Goal: Answer question/provide support: Share knowledge or assist other users

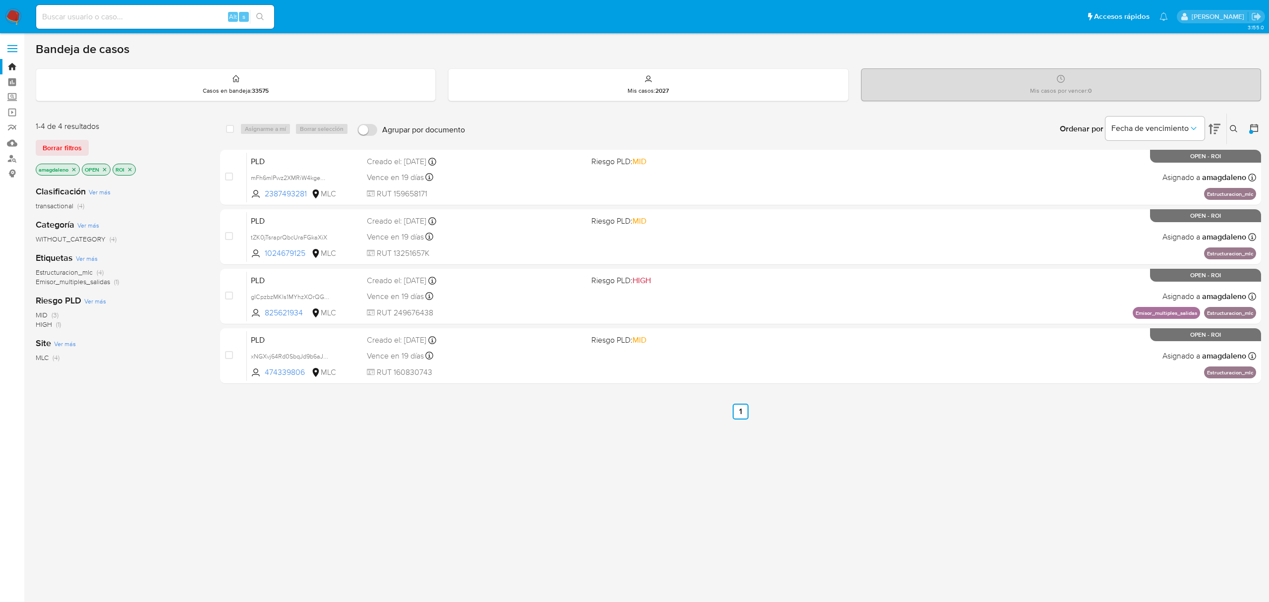
click at [133, 170] on icon "close-filter" at bounding box center [130, 169] width 6 height 6
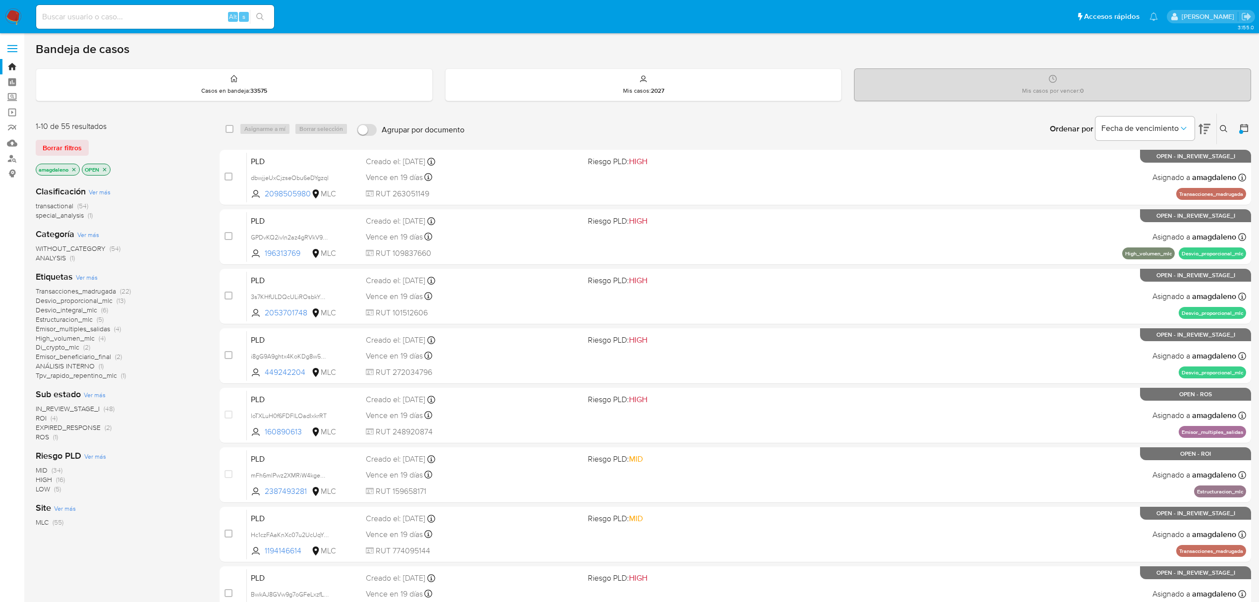
click at [79, 310] on span "Desvio_integral_mlc" at bounding box center [66, 310] width 61 height 10
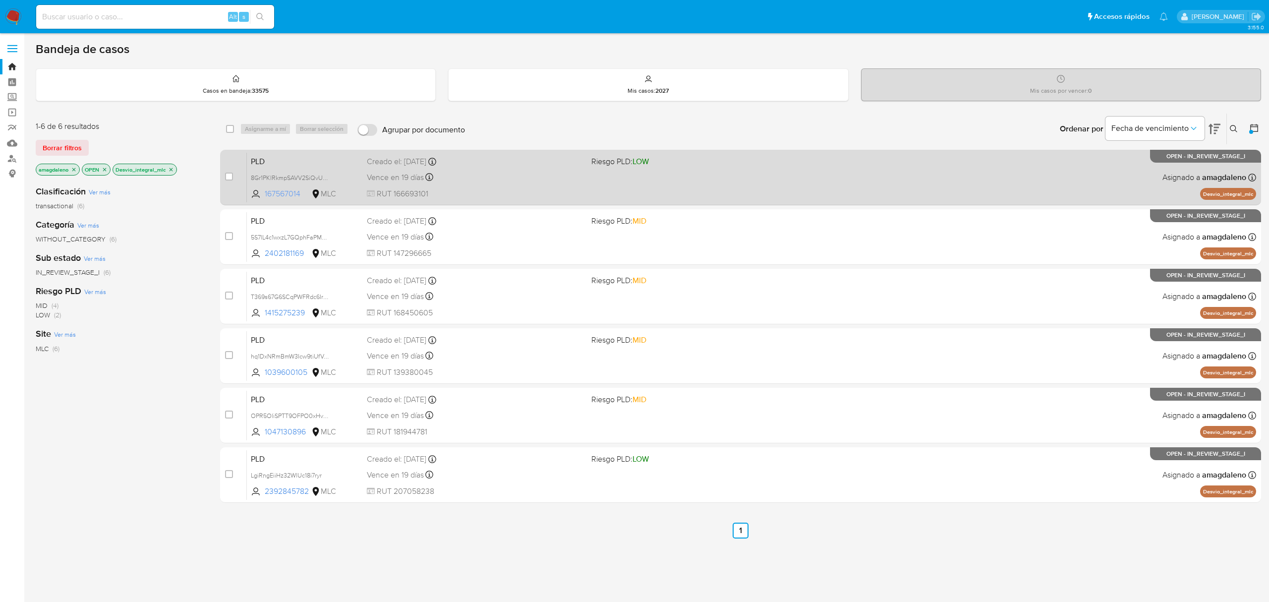
click at [288, 194] on span "167567014" at bounding box center [287, 193] width 45 height 11
click at [500, 184] on div "PLD 8Gr1PKlRkmpSAVV2SiQvU4ZN 167567014 MLC Riesgo PLD: LOW Creado el: 12/06/202…" at bounding box center [751, 177] width 1009 height 50
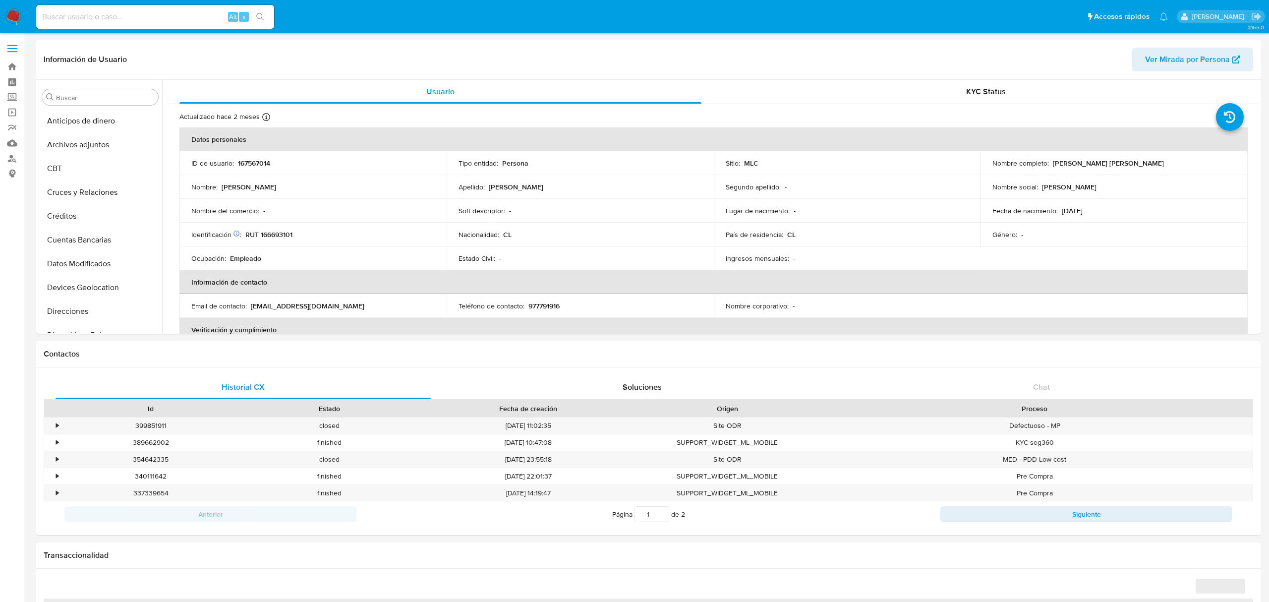
select select "10"
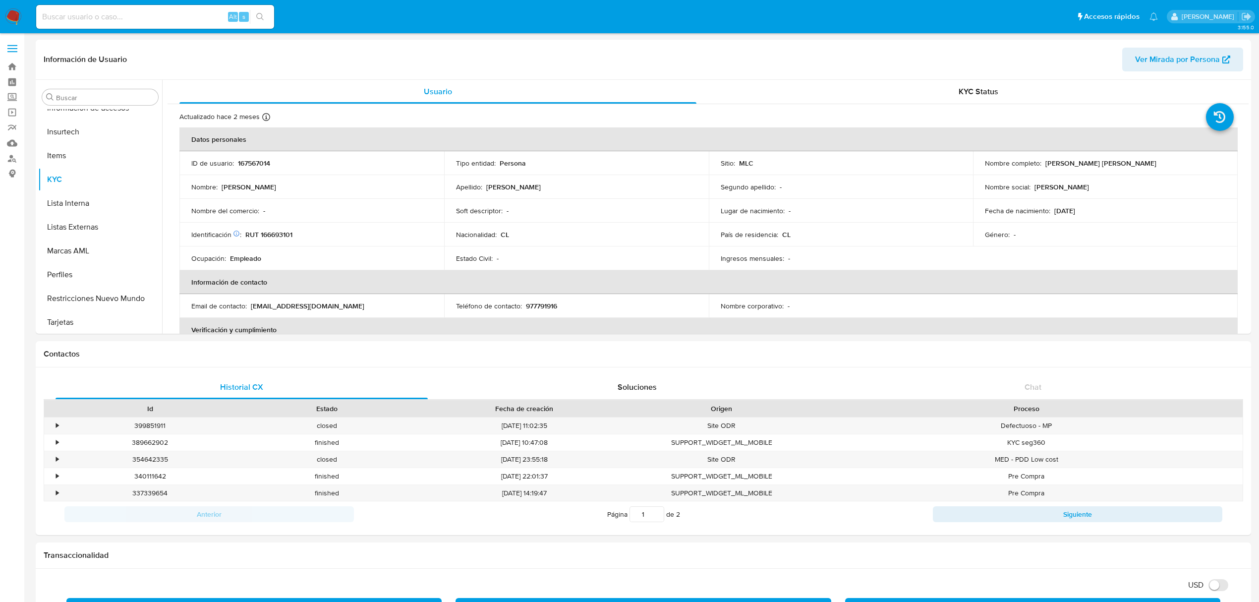
scroll to position [418, 0]
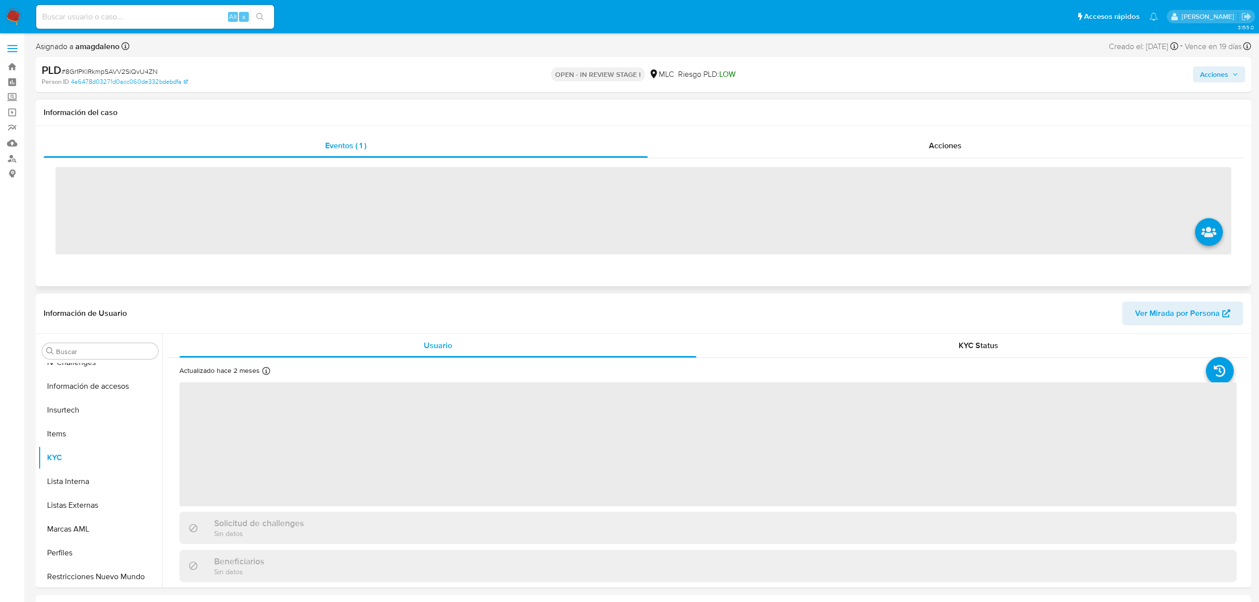
scroll to position [419, 0]
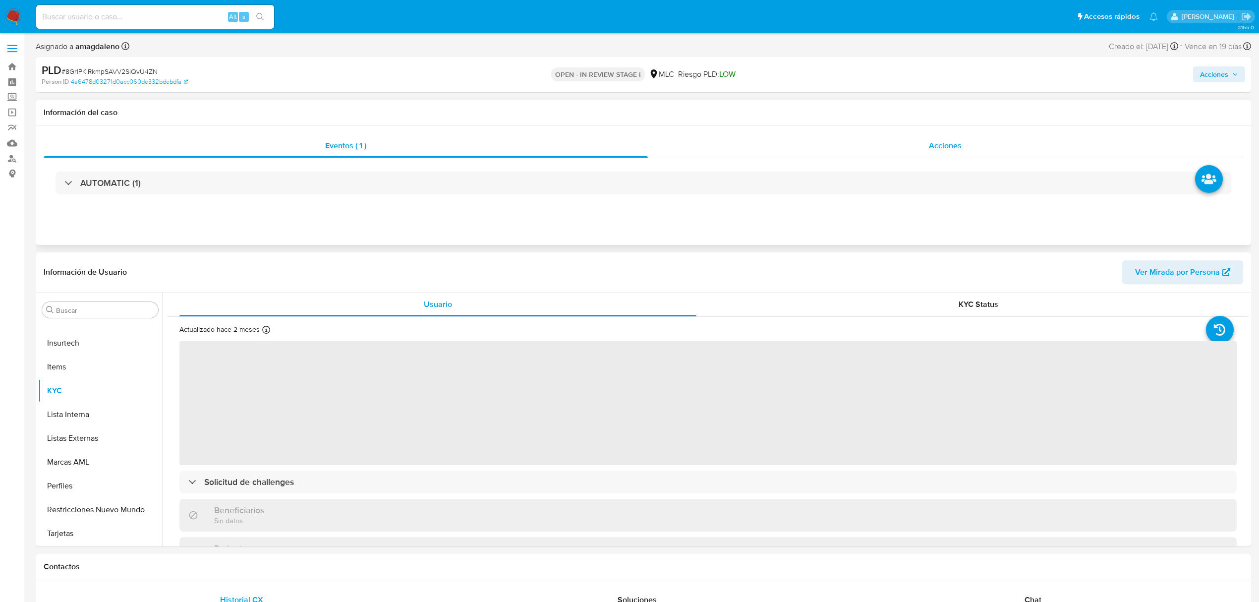
click at [719, 142] on div "Acciones" at bounding box center [946, 146] width 596 height 24
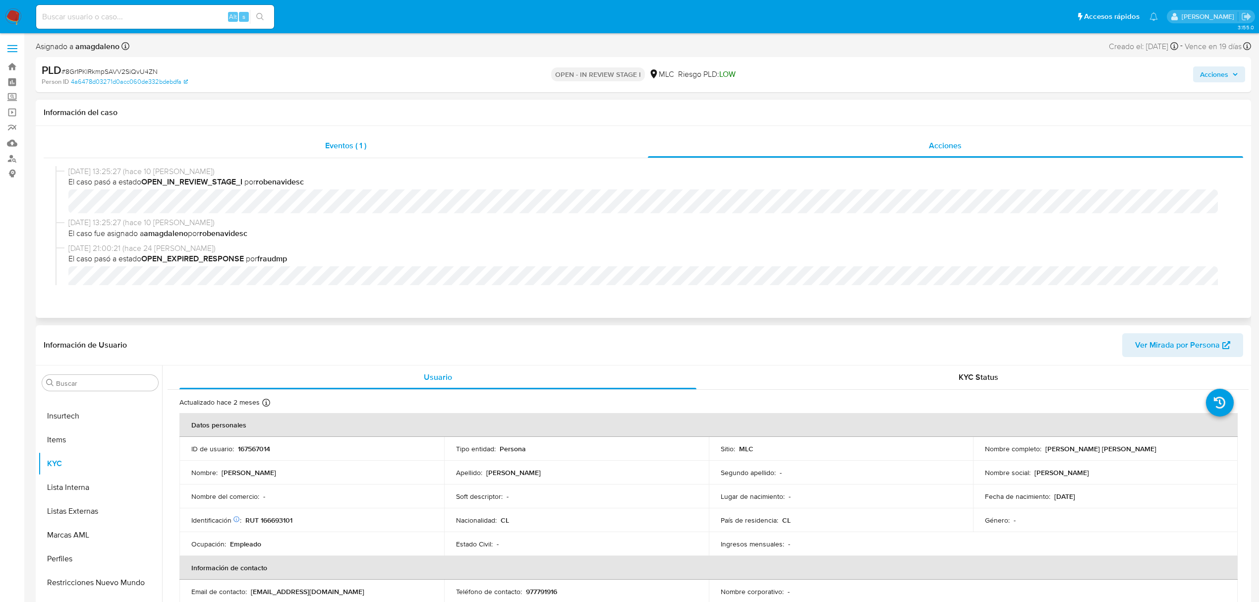
select select "10"
click at [439, 149] on div "Eventos ( 1 )" at bounding box center [346, 146] width 604 height 24
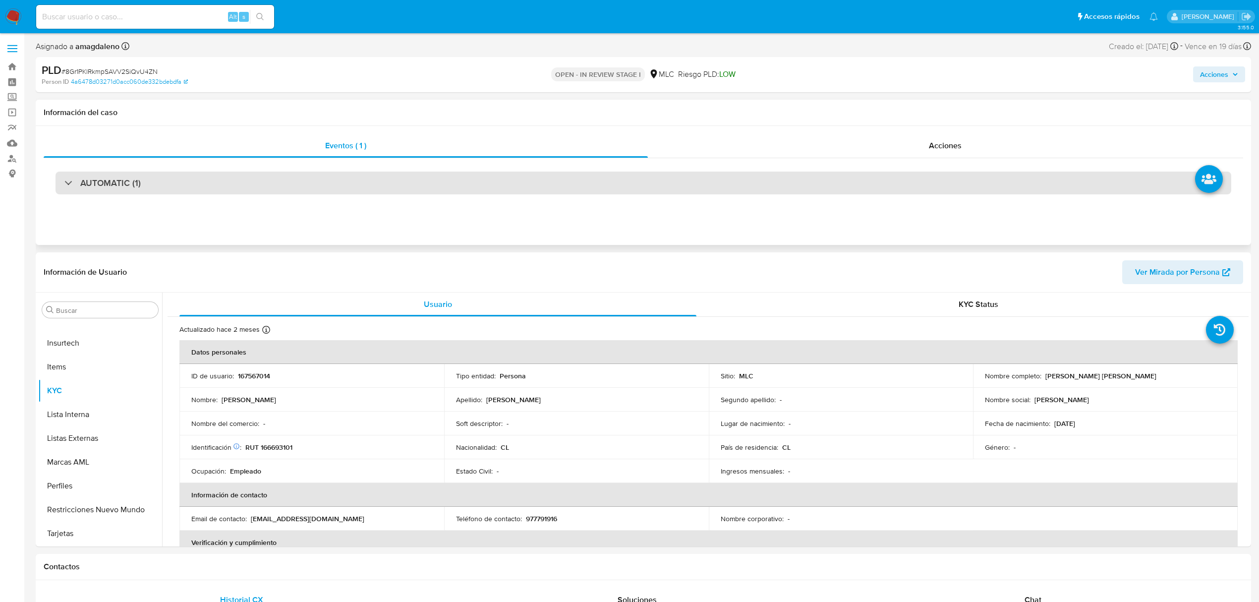
click at [405, 179] on div "AUTOMATIC (1)" at bounding box center [642, 182] width 1175 height 23
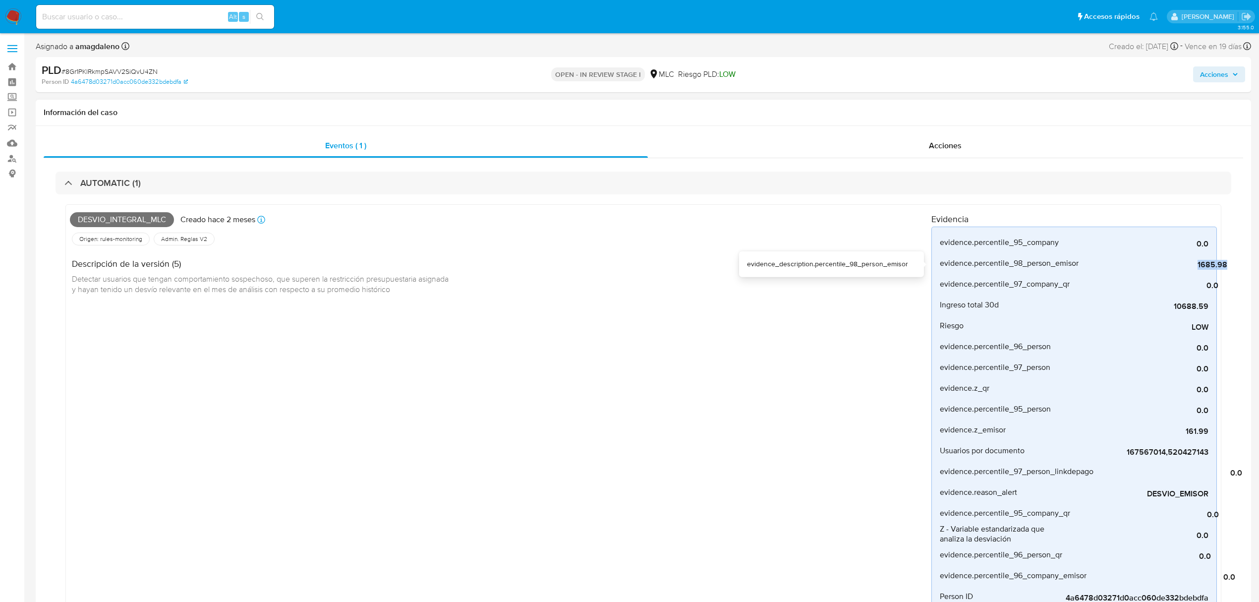
drag, startPoint x: 1212, startPoint y: 265, endPoint x: 1231, endPoint y: 267, distance: 19.9
click at [1231, 267] on div "AUTOMATIC (1) Desvio_integral_mlc Creado hace 2 meses Creado: 12/06/2025 06:04:…" at bounding box center [643, 578] width 1199 height 840
drag, startPoint x: 1172, startPoint y: 306, endPoint x: 1200, endPoint y: 293, distance: 31.0
click at [1212, 308] on li "Ingreso total 30d 10688.59" at bounding box center [1074, 304] width 284 height 21
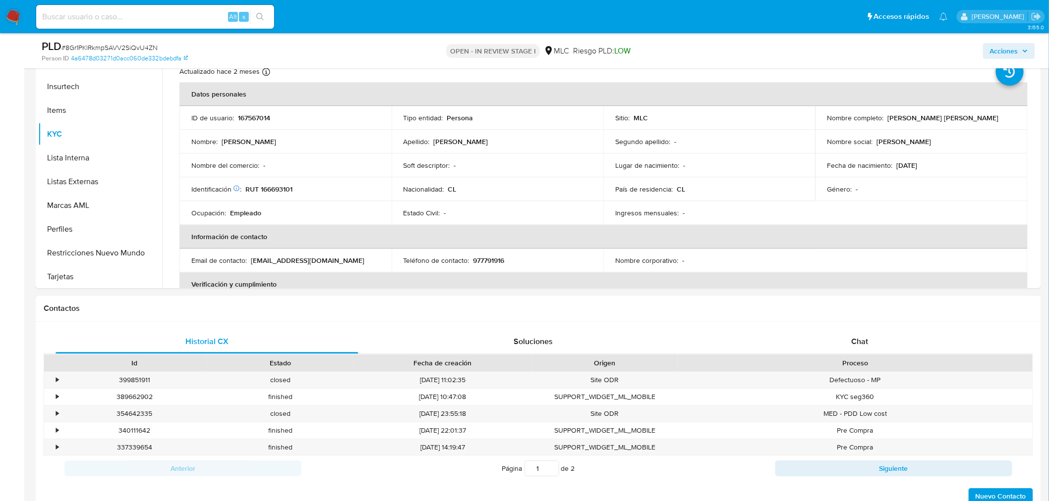
scroll to position [1017, 0]
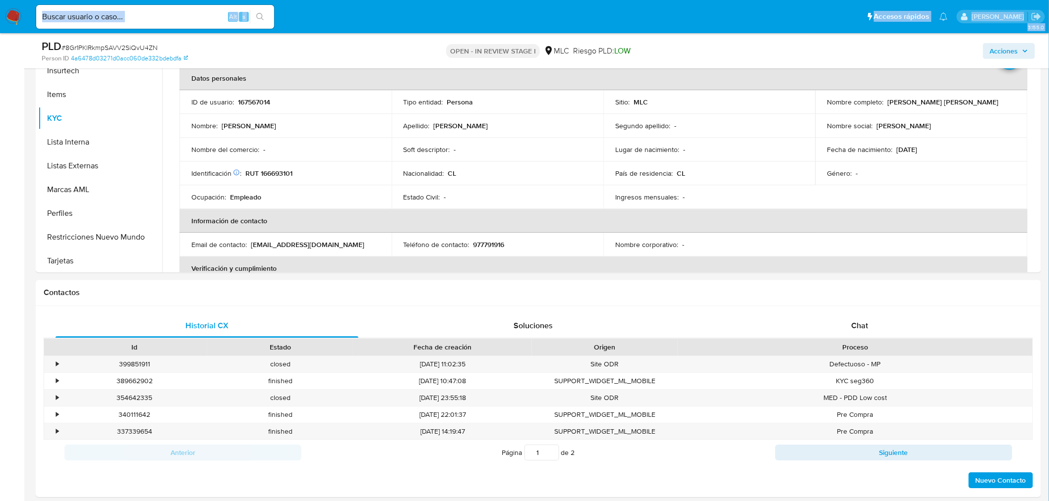
click at [30, 52] on div "PLD # 8Gr1PKlRkmpSAVV2SiQvU4ZN Person ID 4a6478d03271d0acc060de332bdebdfa OPEN …" at bounding box center [524, 50] width 1049 height 35
click at [274, 172] on p "RUT 166693101" at bounding box center [268, 173] width 47 height 9
click at [274, 171] on p "RUT 166693101" at bounding box center [268, 173] width 47 height 9
copy p "166693101"
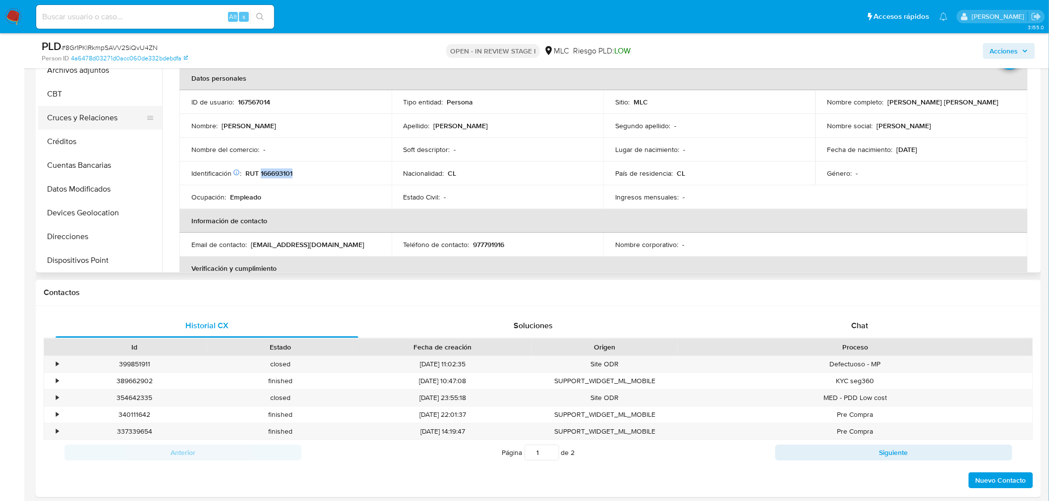
scroll to position [0, 0]
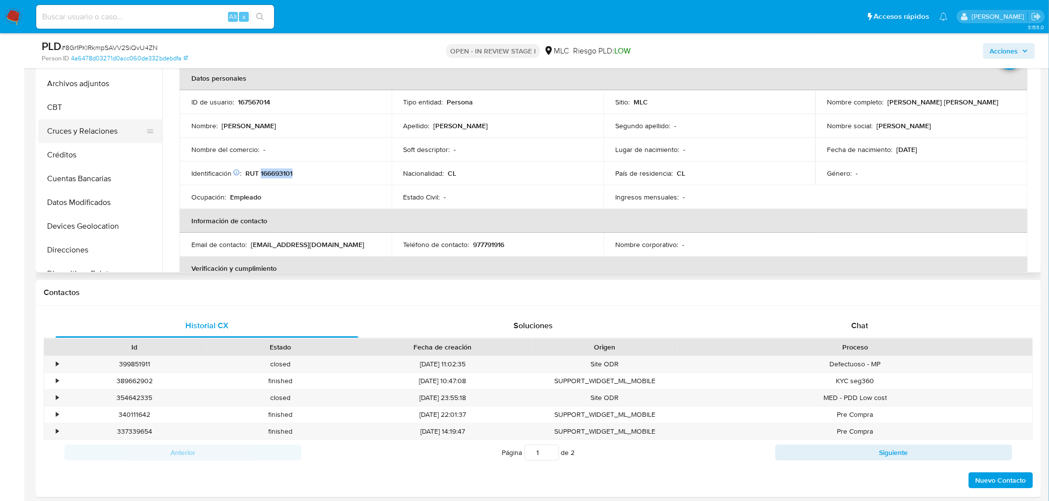
click at [71, 132] on button "Cruces y Relaciones" at bounding box center [96, 131] width 116 height 24
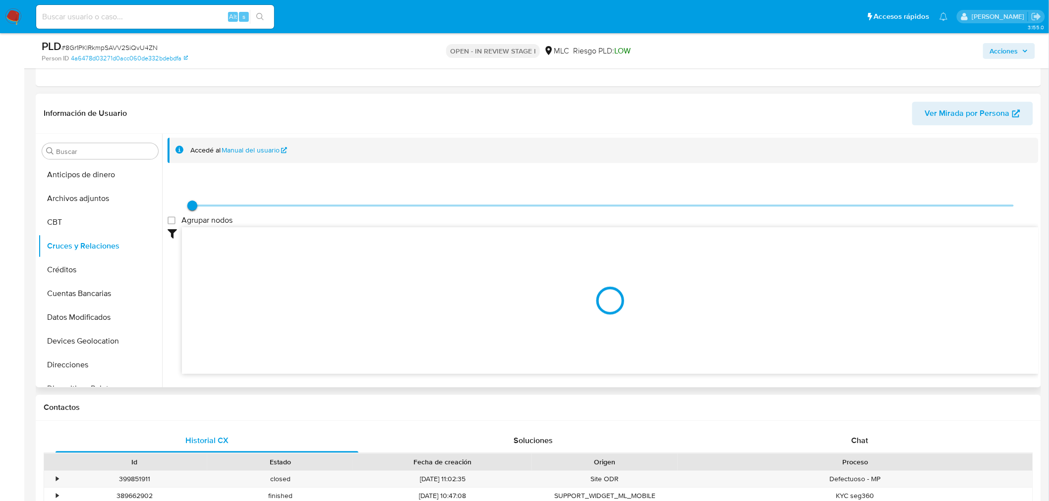
scroll to position [918, 0]
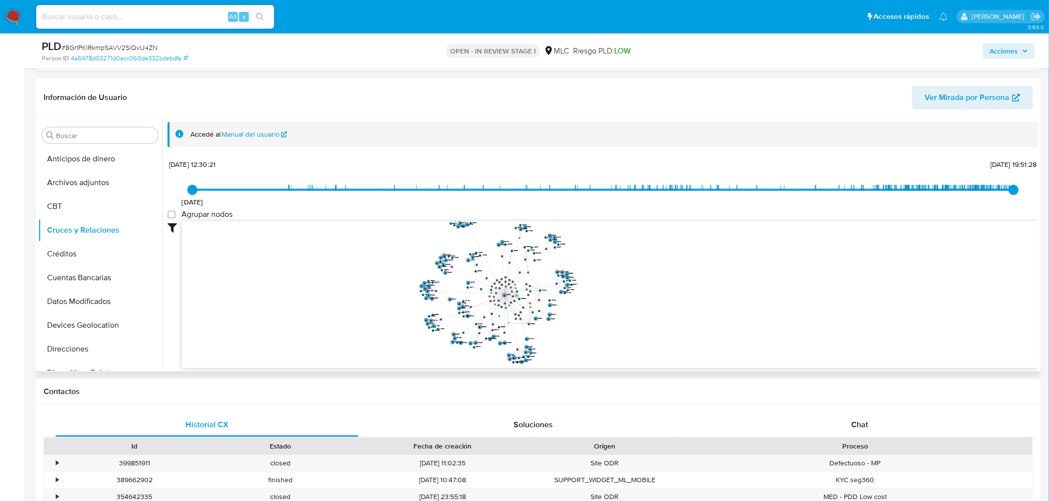
drag, startPoint x: 617, startPoint y: 284, endPoint x: 625, endPoint y: 284, distance: 7.9
click at [625, 284] on icon "user-167567014  167567014 phone-396742828d197dc1d2b0f718beb4be48  person-4a64…" at bounding box center [610, 294] width 856 height 144
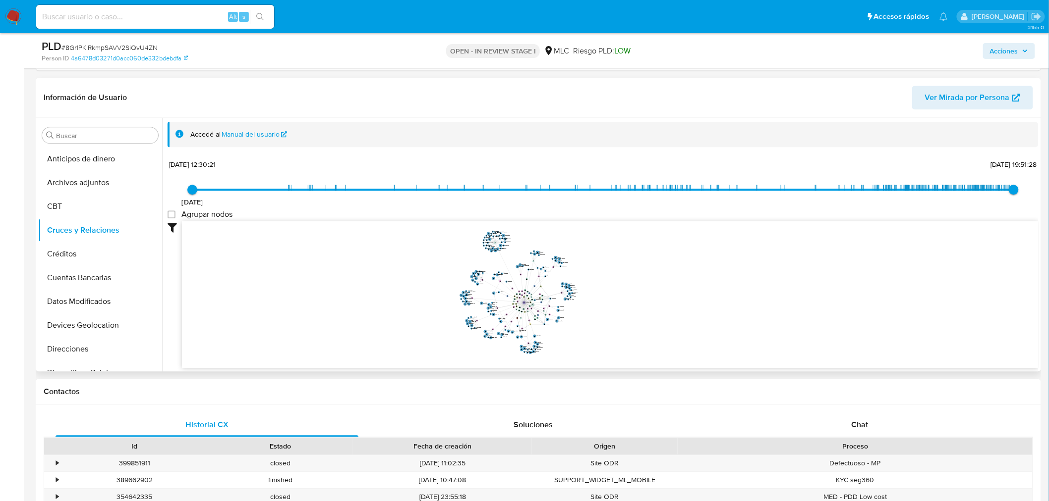
drag, startPoint x: 624, startPoint y: 287, endPoint x: 610, endPoint y: 290, distance: 14.1
click at [610, 290] on icon "user-167567014  167567014 phone-396742828d197dc1d2b0f718beb4be48  person-4a64…" at bounding box center [610, 294] width 856 height 144
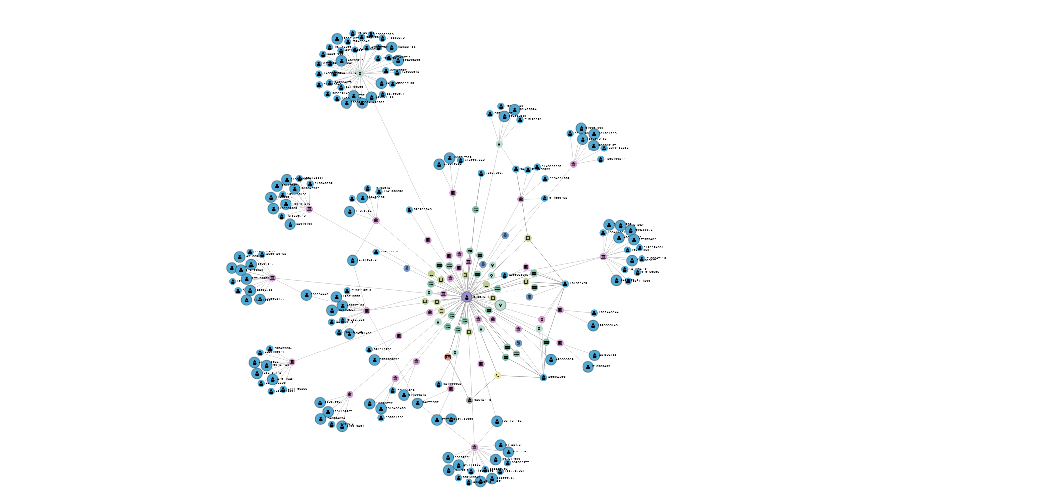
drag, startPoint x: 612, startPoint y: 287, endPoint x: 616, endPoint y: 292, distance: 6.0
click at [616, 292] on icon "user-167567014  167567014 phone-396742828d197dc1d2b0f718beb4be48  person-4a64…" at bounding box center [610, 294] width 856 height 144
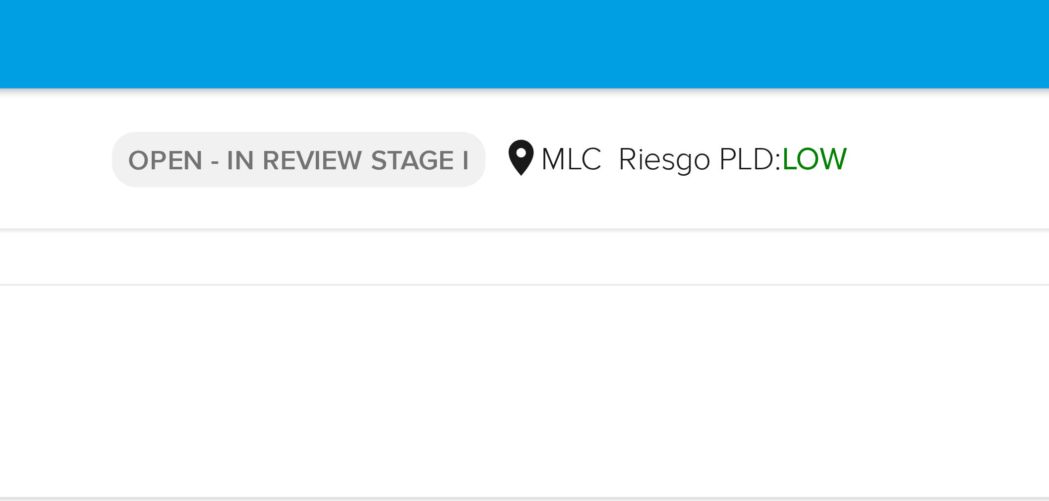
scroll to position [852, 0]
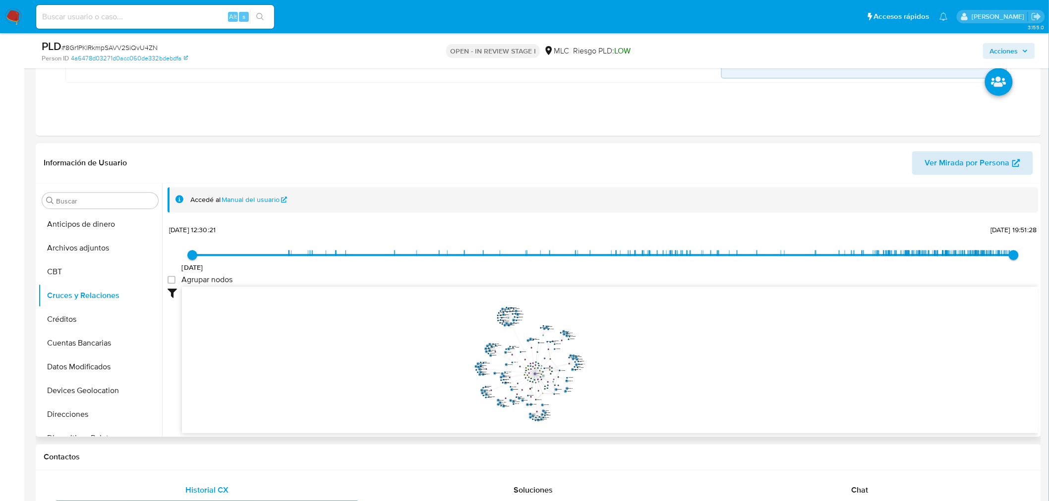
drag, startPoint x: 855, startPoint y: 489, endPoint x: 1013, endPoint y: 152, distance: 372.4
click at [855, 488] on span "Chat" at bounding box center [859, 490] width 17 height 11
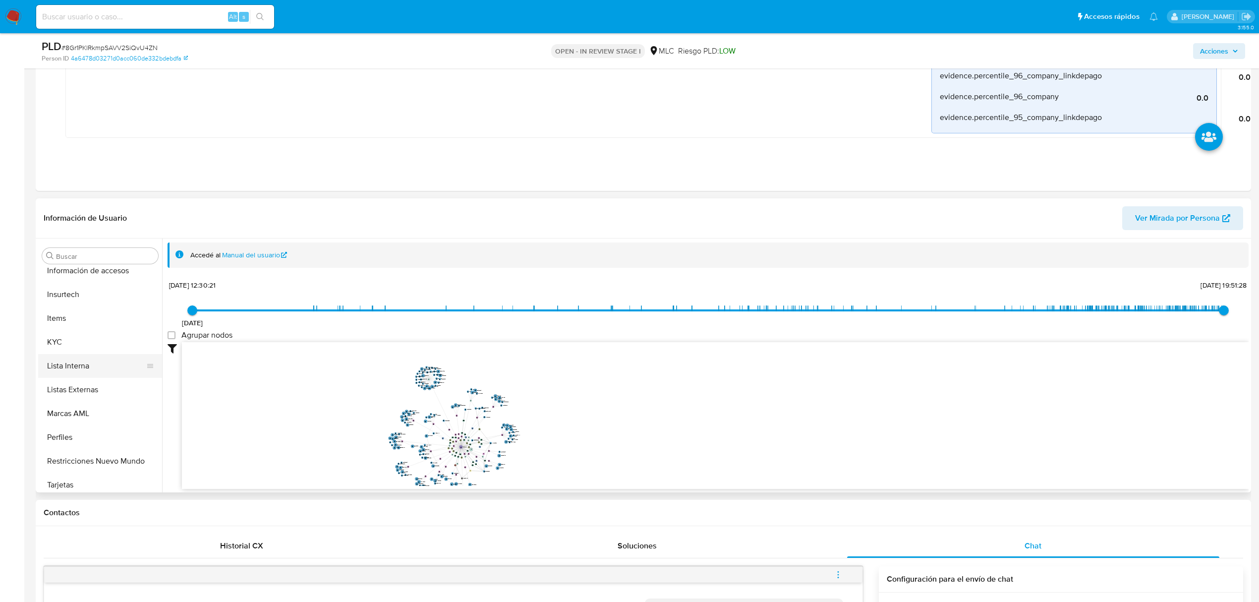
scroll to position [419, 0]
click at [84, 339] on button "KYC" at bounding box center [96, 337] width 116 height 24
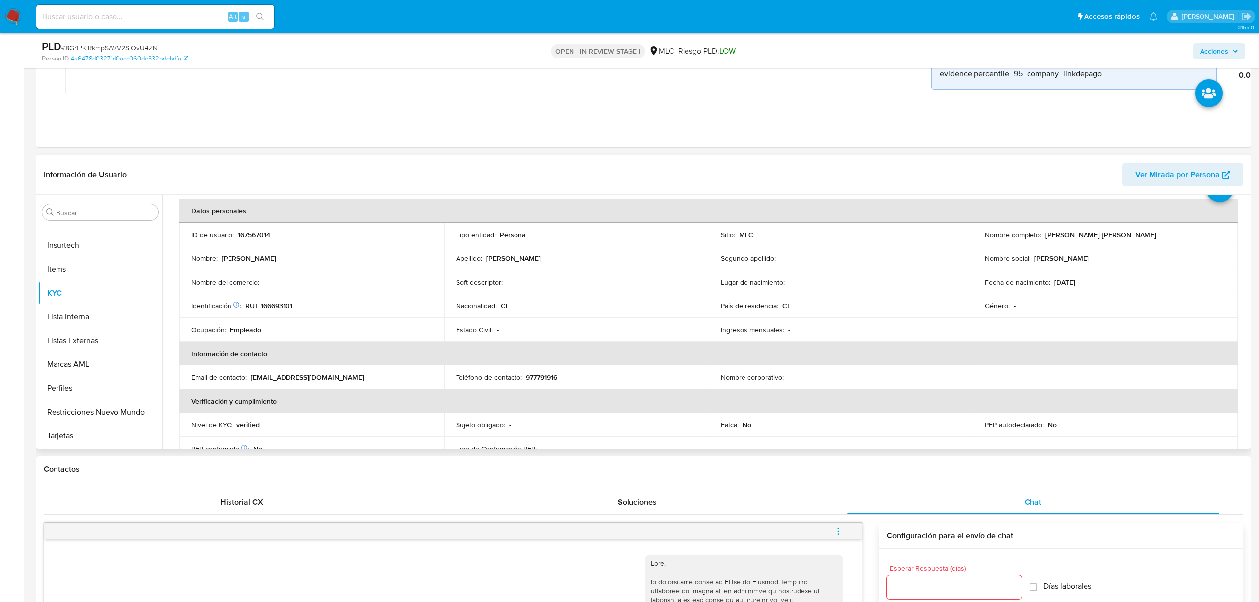
scroll to position [66, 0]
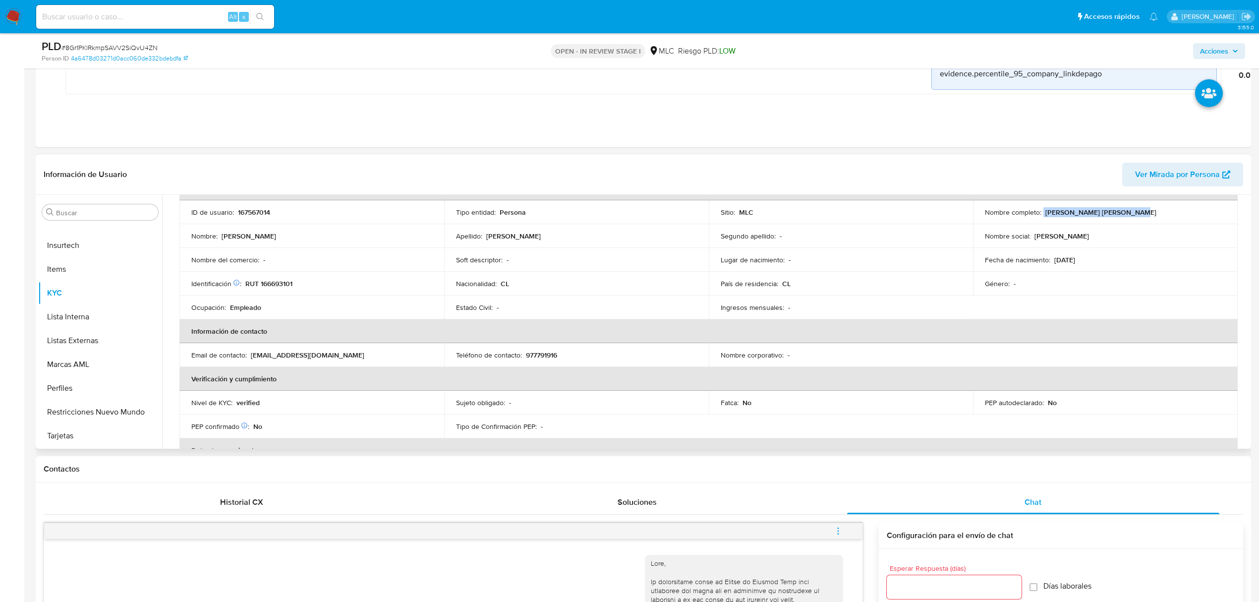
drag, startPoint x: 1043, startPoint y: 213, endPoint x: 1179, endPoint y: 213, distance: 136.8
click at [1179, 213] on div "Nombre completo : Luis Andrés Acevedo Palta" at bounding box center [1105, 212] width 241 height 9
copy div "Luis Andrés Acevedo Palta"
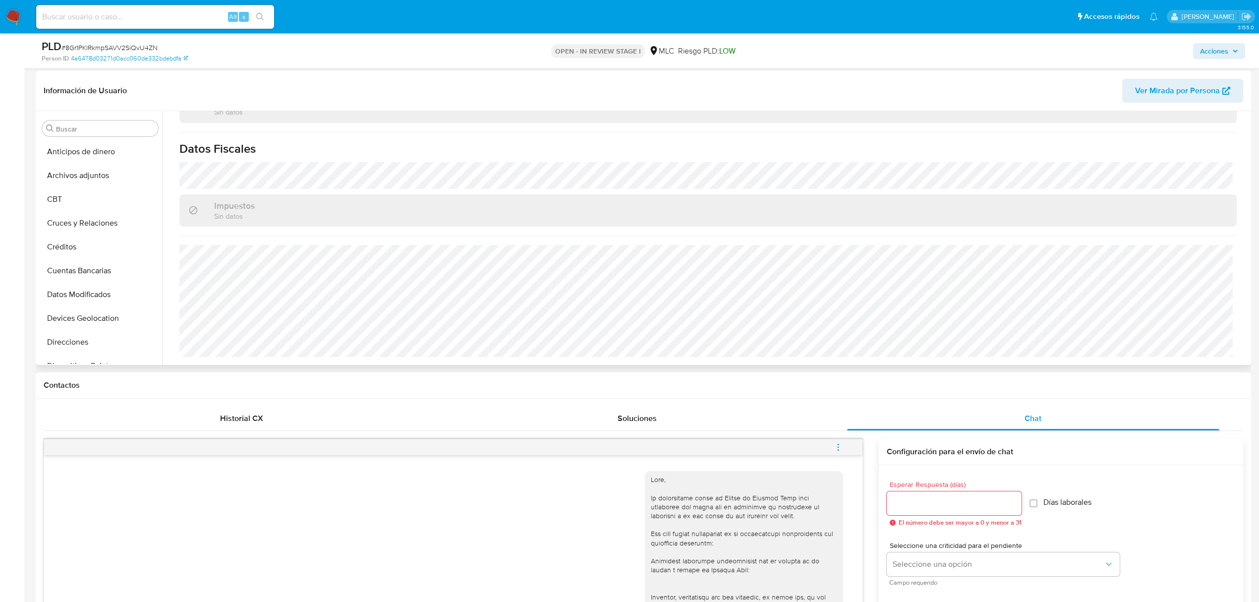
scroll to position [0, 0]
drag, startPoint x: 94, startPoint y: 176, endPoint x: 825, endPoint y: 222, distance: 732.3
click at [94, 176] on button "Archivos adjuntos" at bounding box center [100, 176] width 124 height 24
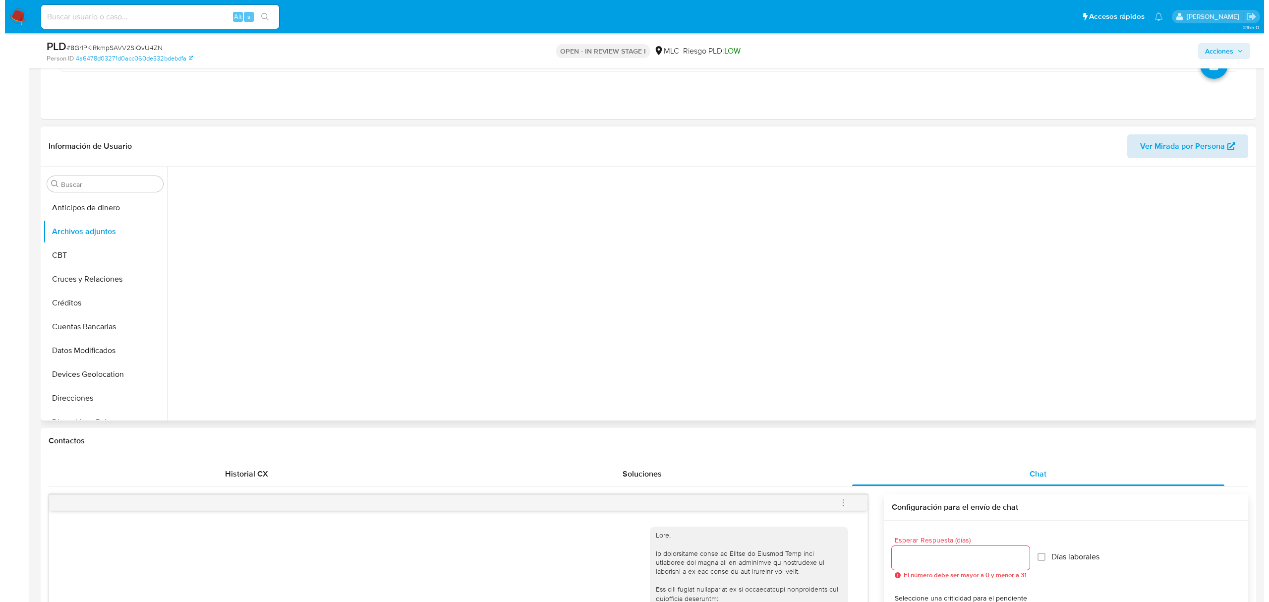
scroll to position [859, 0]
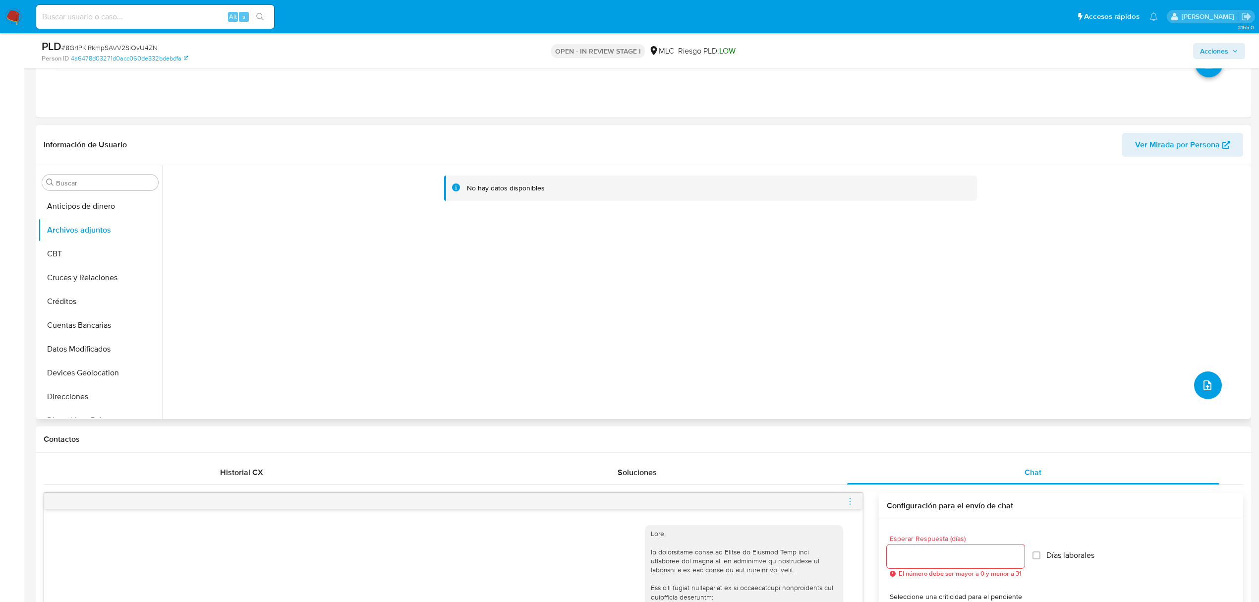
click at [1201, 383] on icon "upload-file" at bounding box center [1207, 385] width 12 height 12
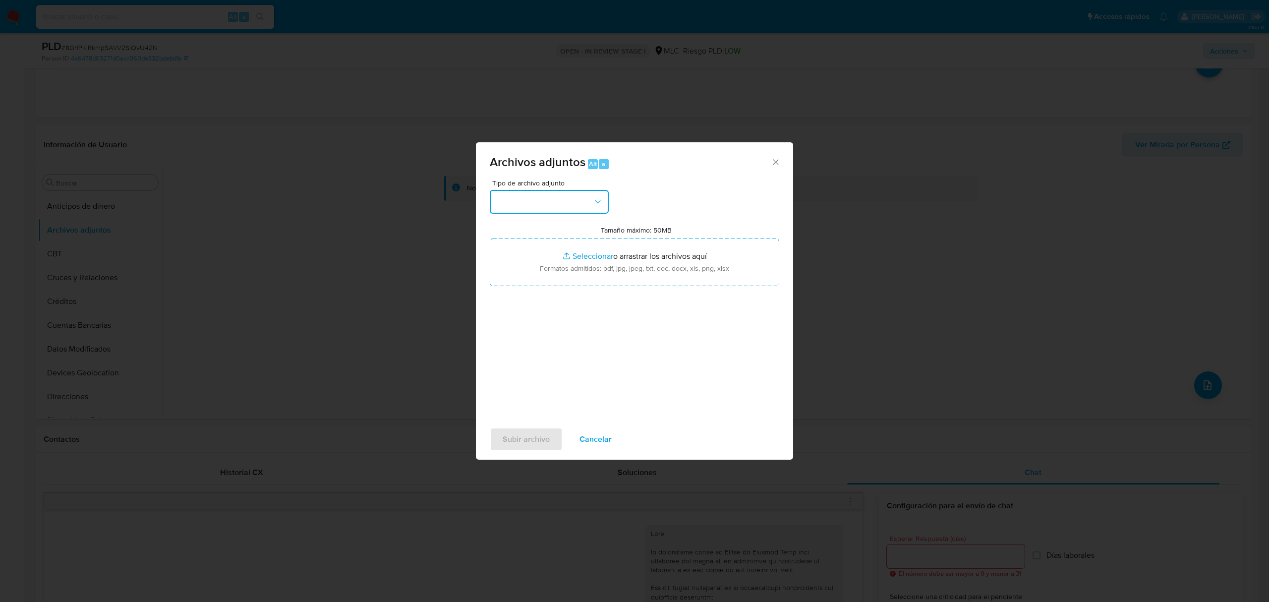
click at [571, 201] on button "button" at bounding box center [549, 202] width 119 height 24
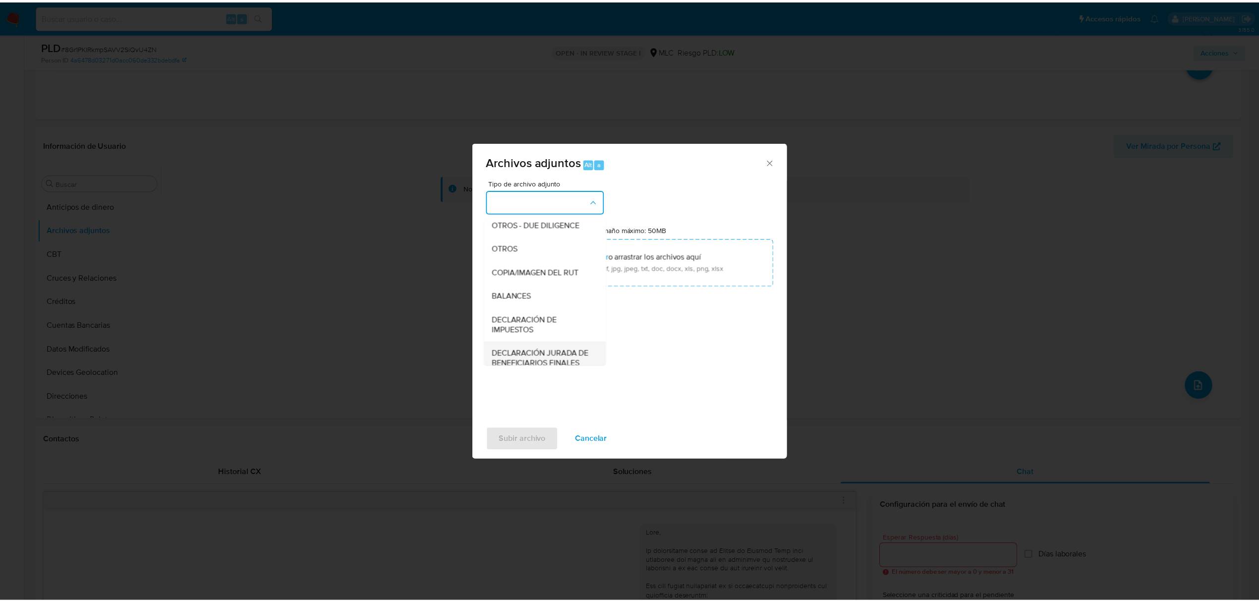
scroll to position [82, 0]
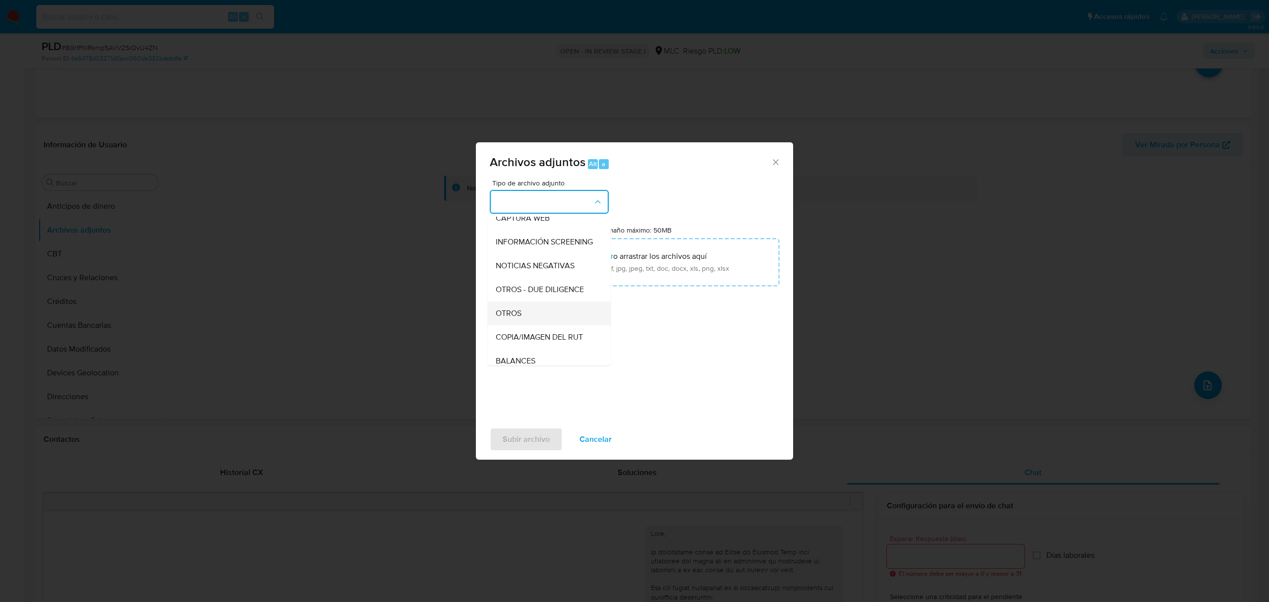
click at [518, 318] on span "OTROS" at bounding box center [509, 313] width 26 height 10
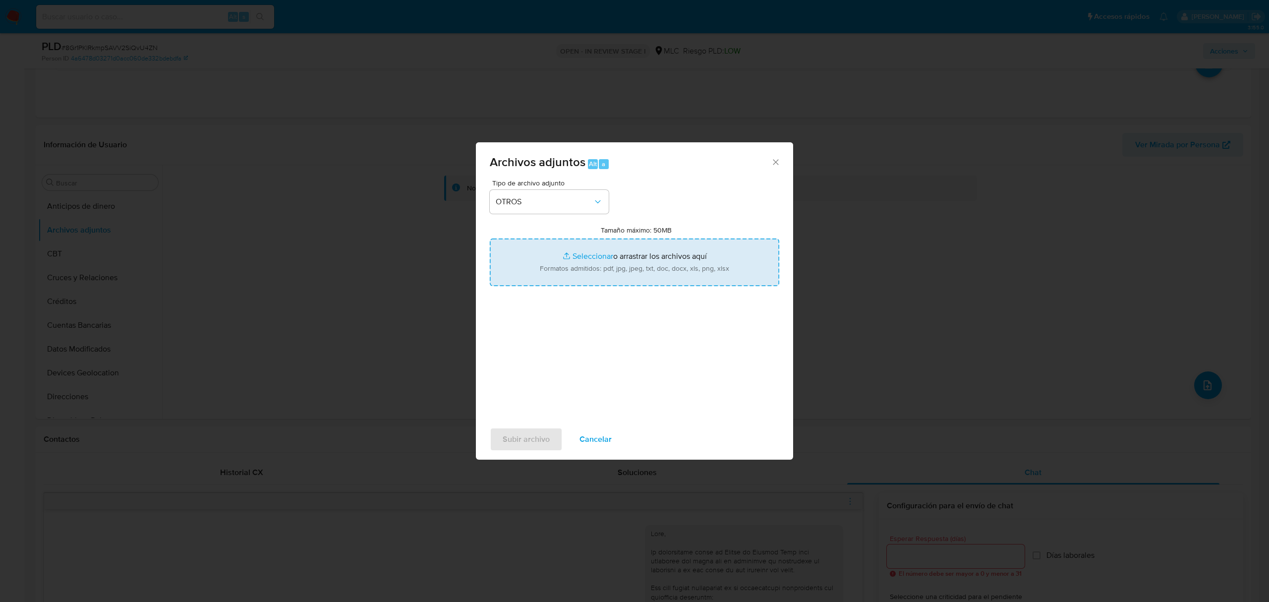
click at [592, 254] on input "Tamaño máximo: 50MB Seleccionar archivos" at bounding box center [634, 262] width 289 height 48
click at [585, 256] on input "Tamaño máximo: 50MB Seleccionar archivos" at bounding box center [634, 262] width 289 height 48
type input "C:\fakepath\167567014 - 21_08_2025.xlsx"
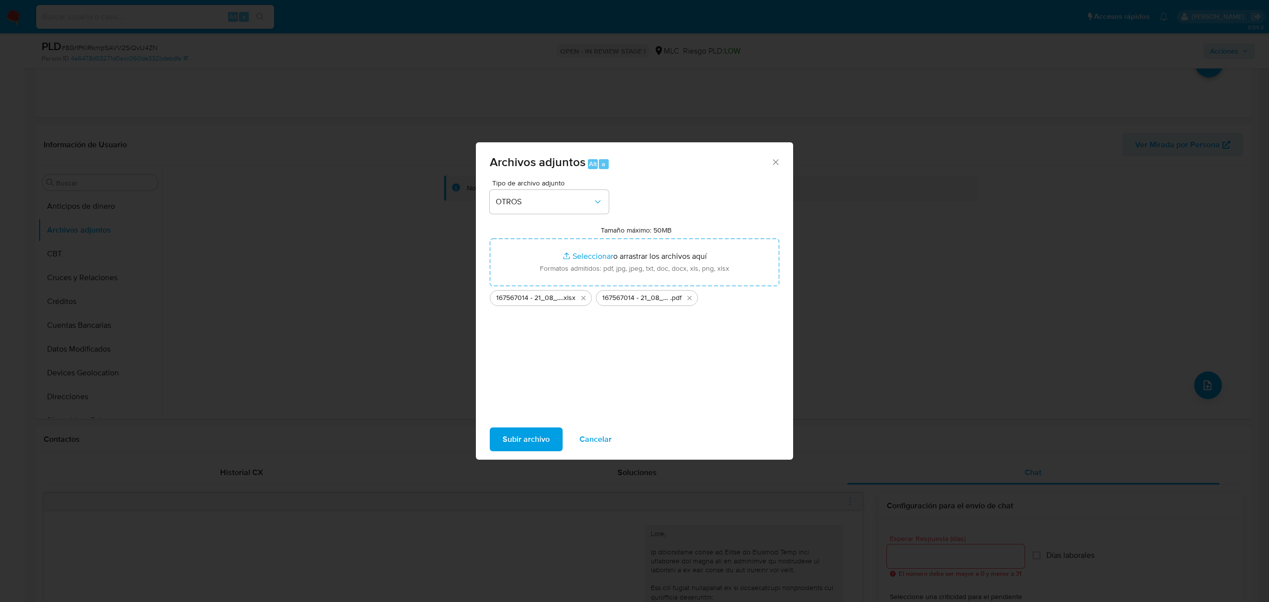
click at [543, 444] on span "Subir archivo" at bounding box center [525, 439] width 47 height 22
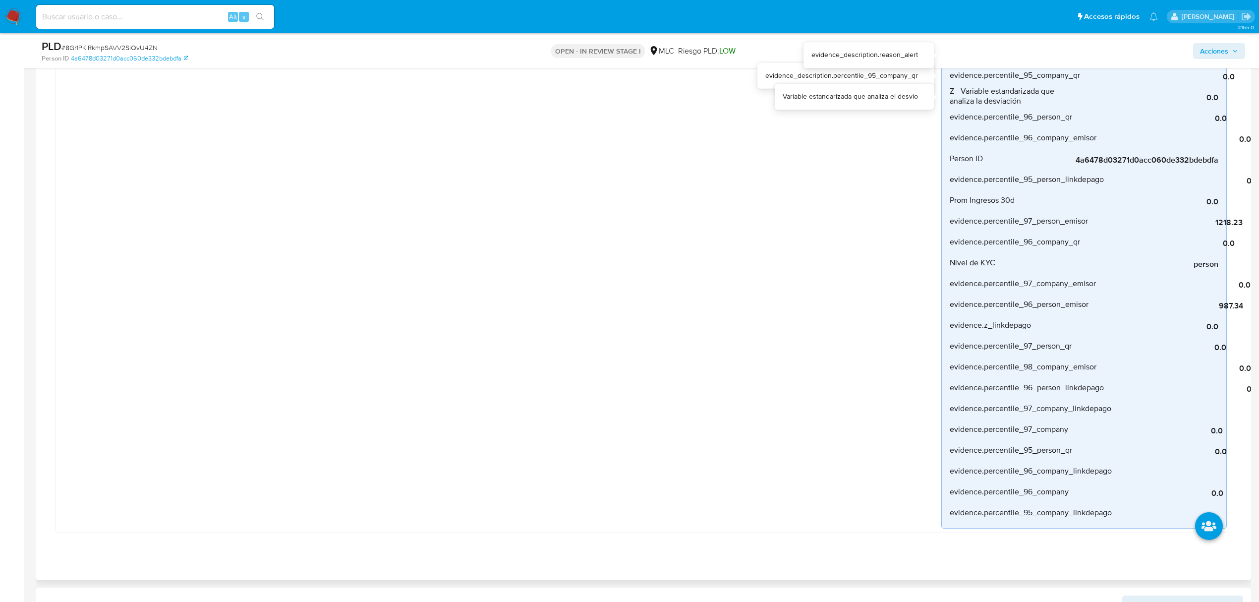
scroll to position [0, 0]
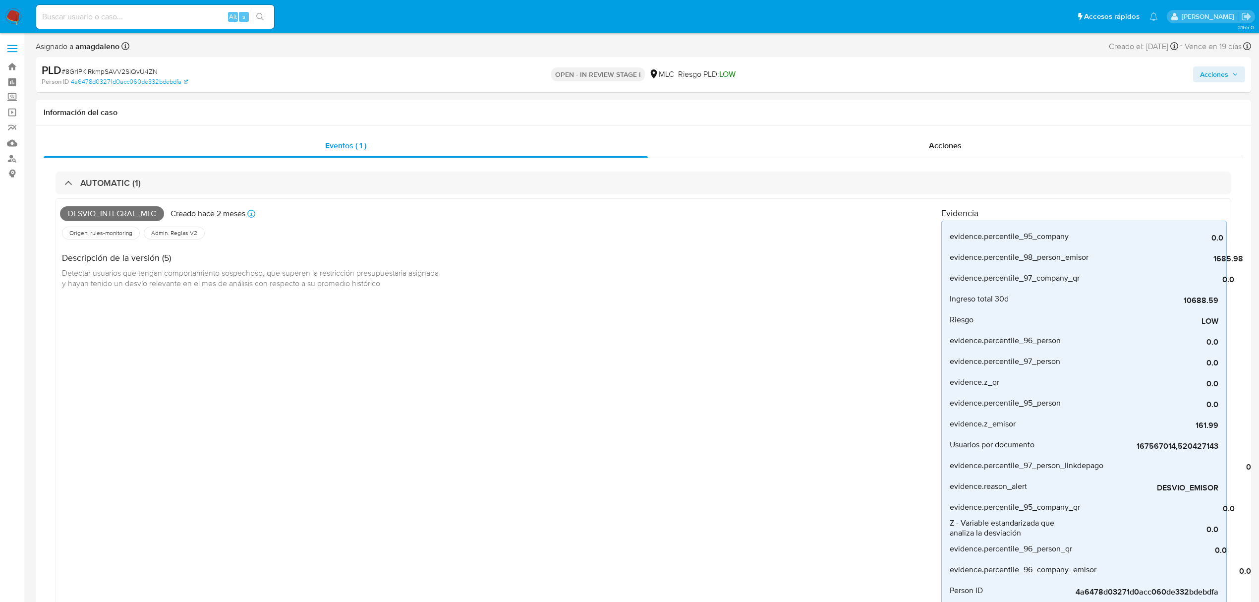
click at [1231, 70] on span "Acciones" at bounding box center [1219, 74] width 38 height 14
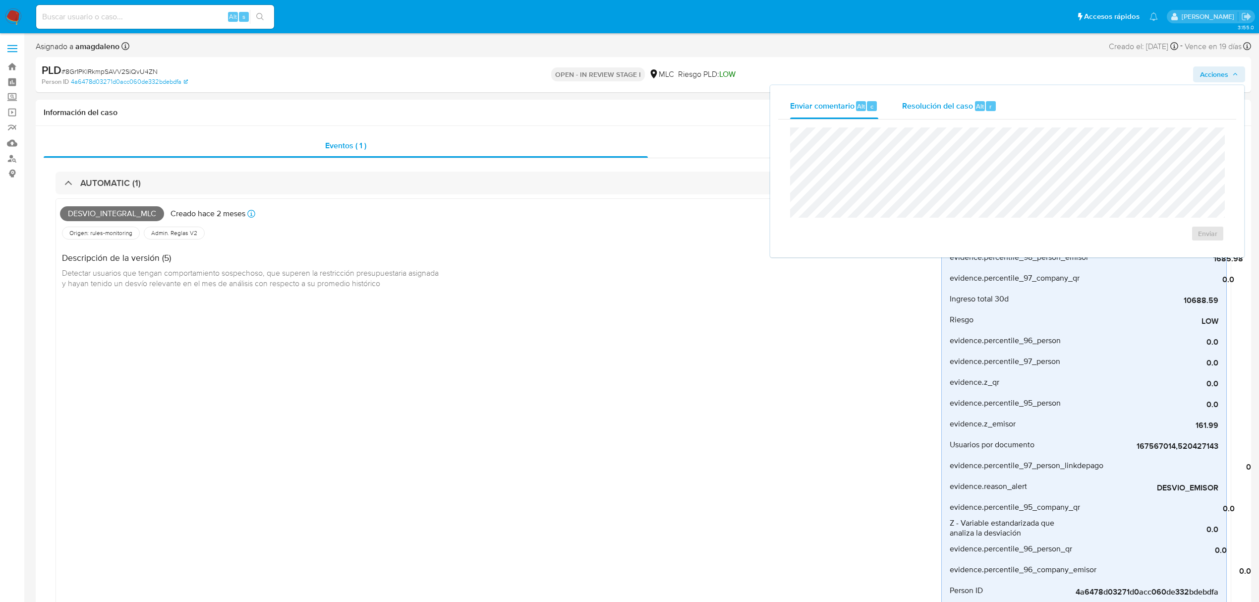
click at [924, 106] on span "Resolución del caso" at bounding box center [937, 105] width 71 height 11
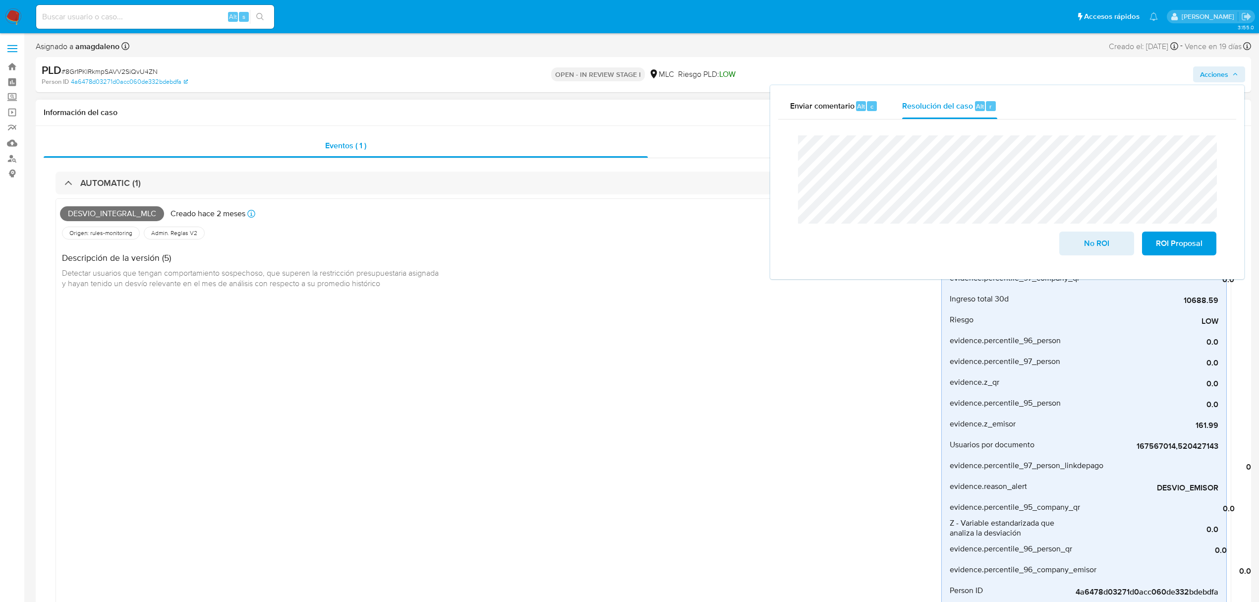
click at [680, 144] on div "Acciones" at bounding box center [946, 146] width 596 height 24
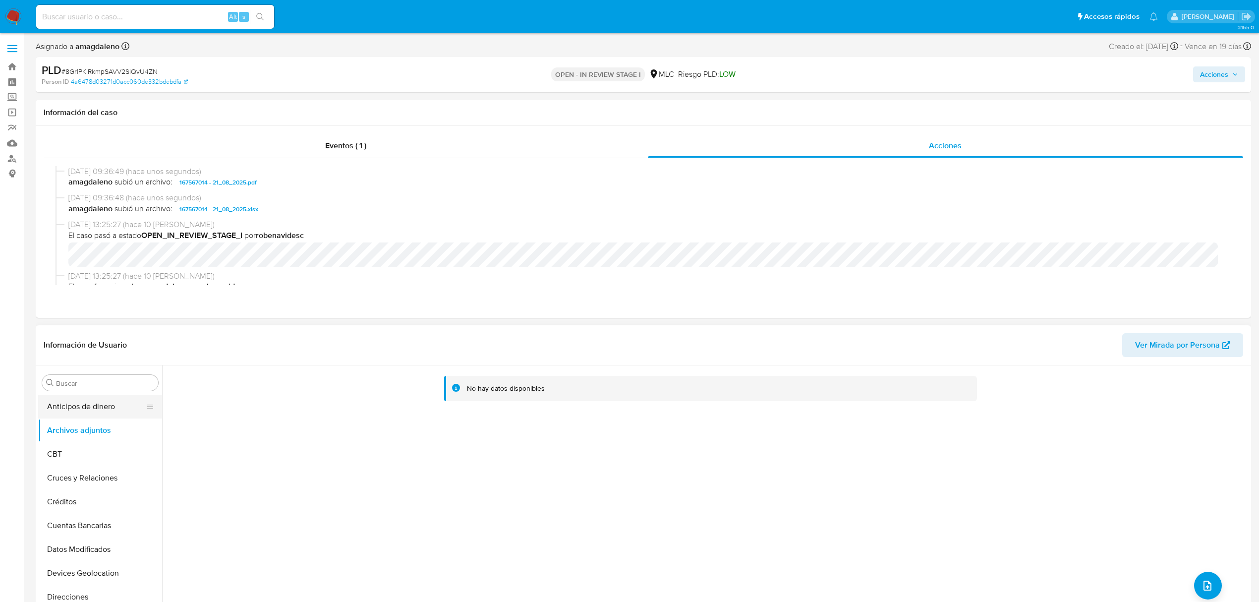
click at [100, 404] on button "Anticipos de dinero" at bounding box center [96, 406] width 116 height 24
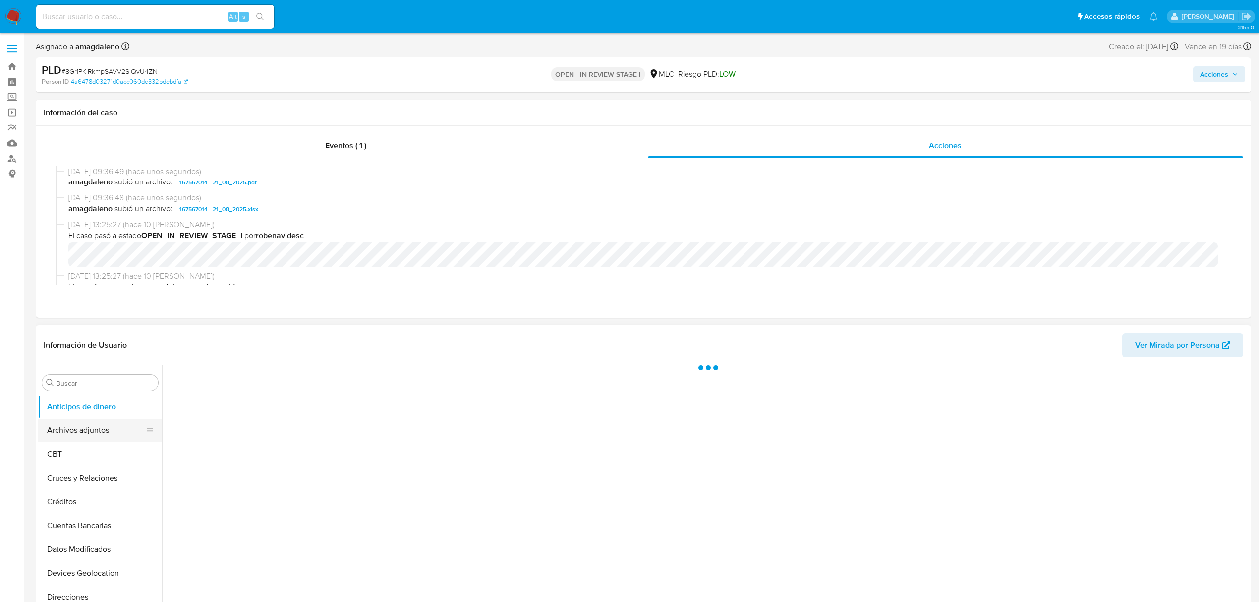
click at [88, 426] on button "Archivos adjuntos" at bounding box center [96, 430] width 116 height 24
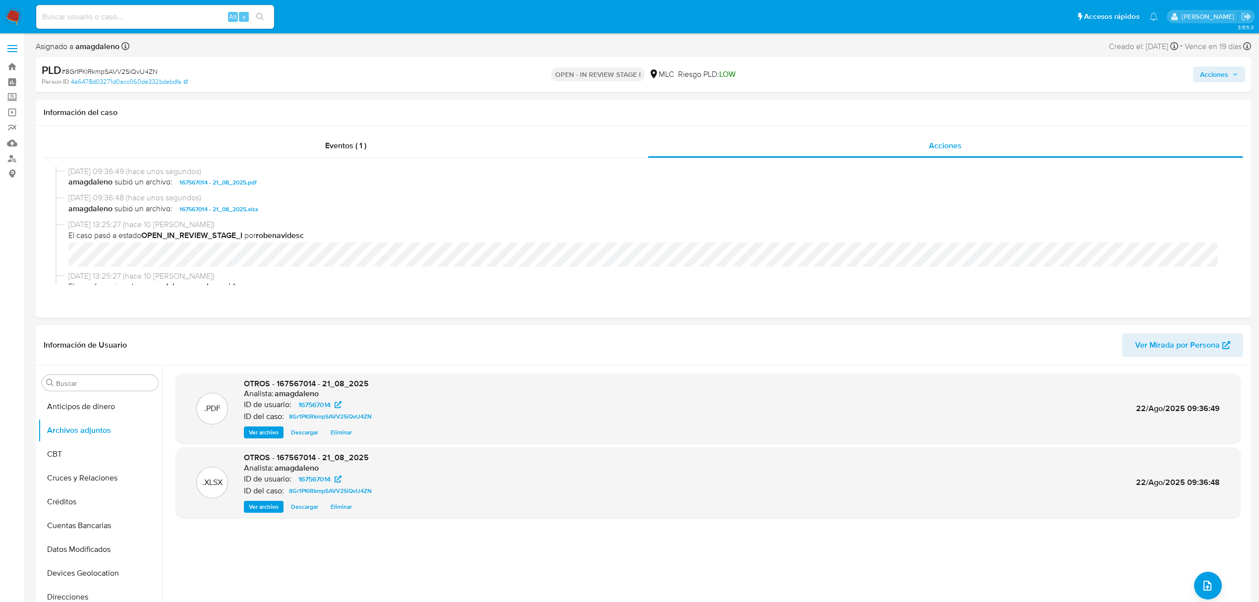
click at [1218, 74] on span "Acciones" at bounding box center [1214, 74] width 28 height 16
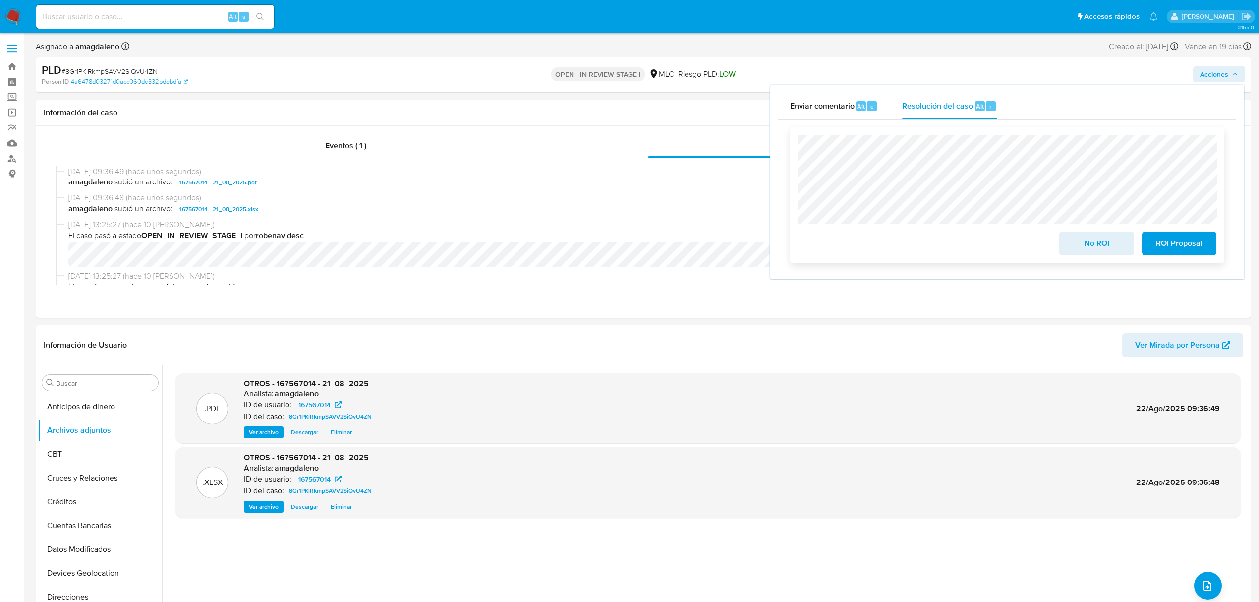
click at [1105, 248] on span "No ROI" at bounding box center [1096, 243] width 49 height 22
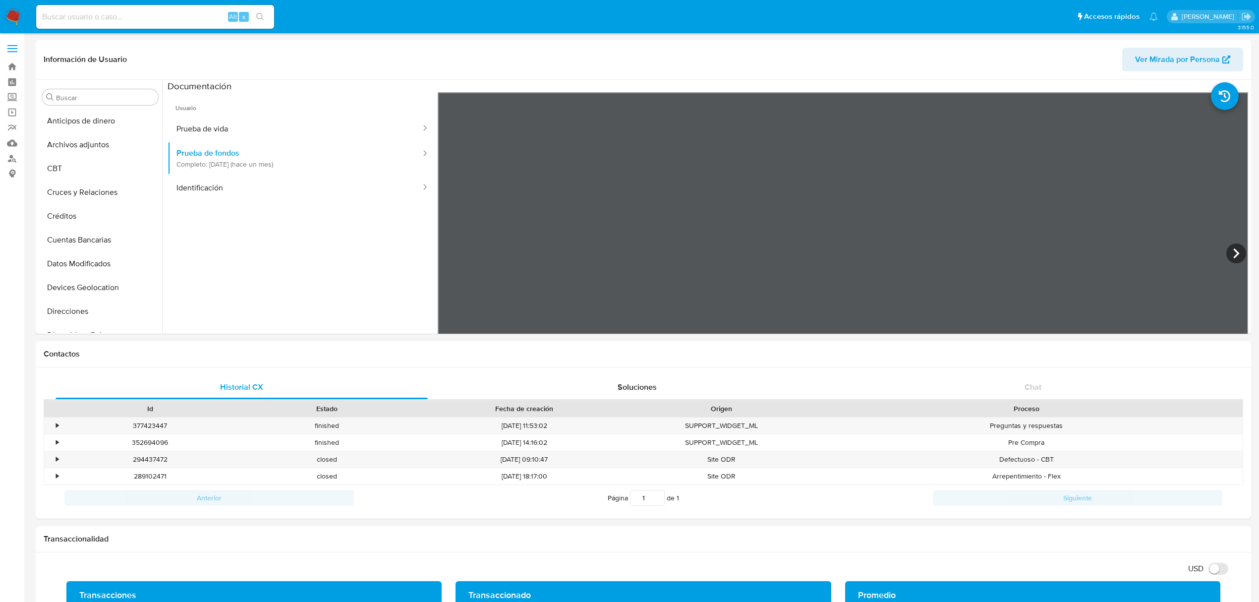
select select "10"
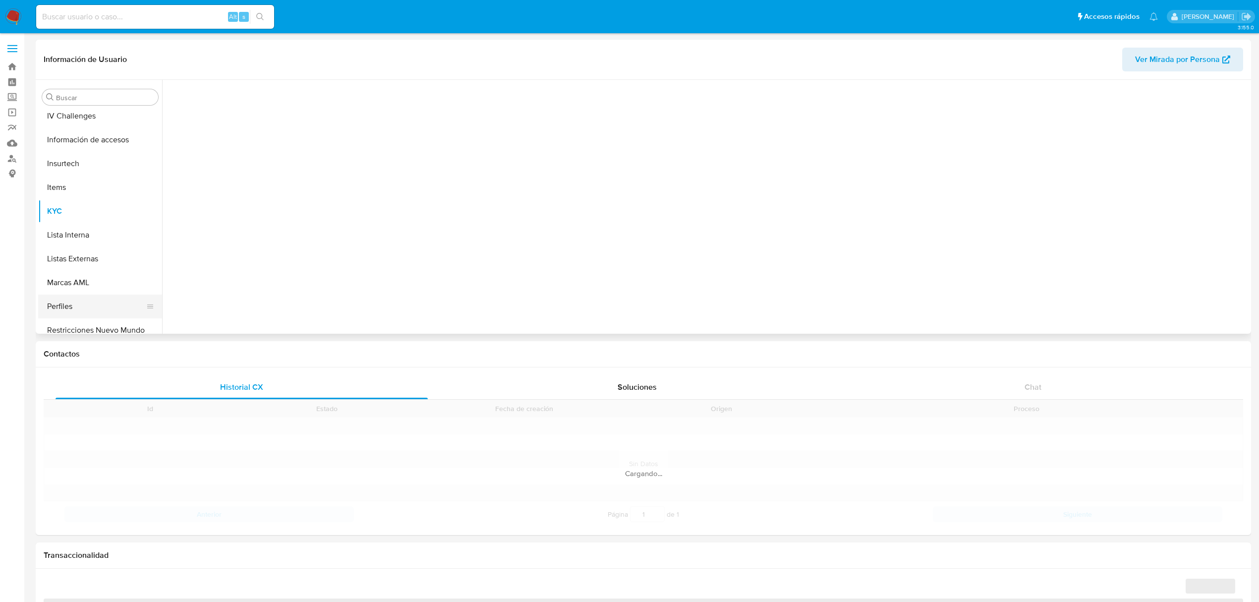
scroll to position [418, 0]
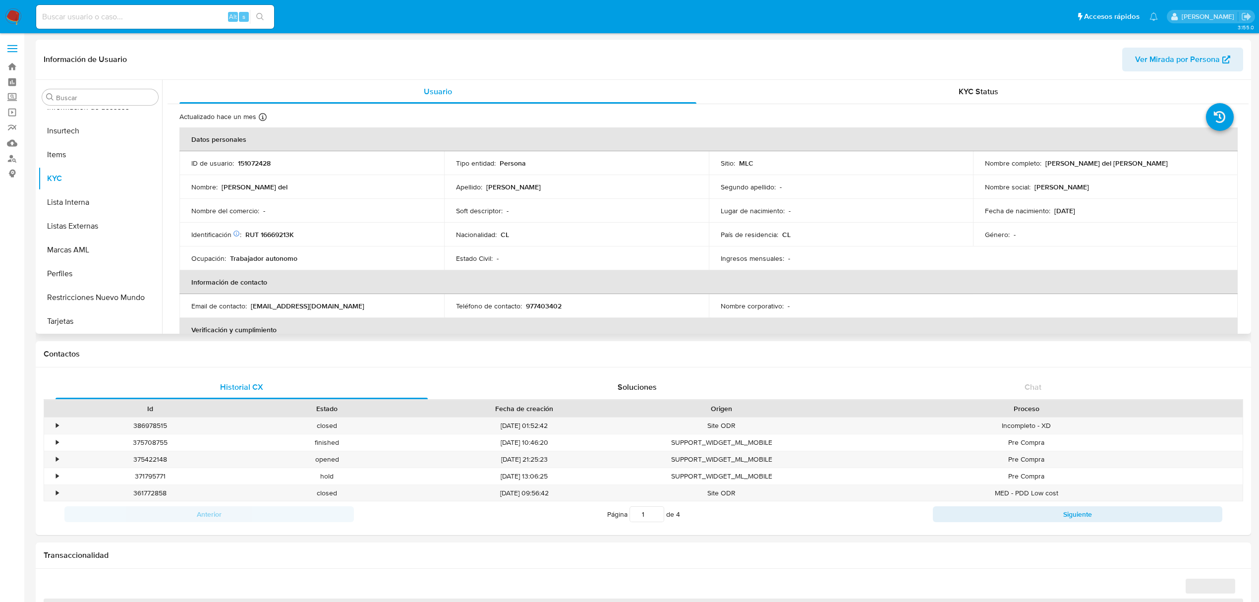
select select "10"
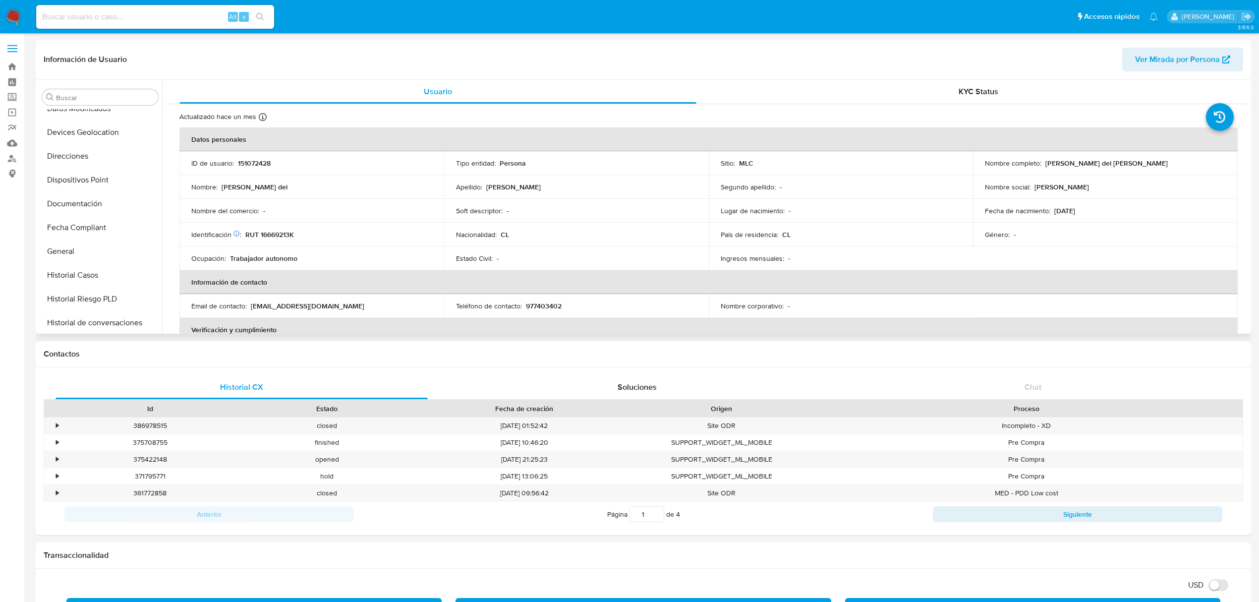
scroll to position [154, 0]
click at [84, 196] on button "Documentación" at bounding box center [96, 205] width 116 height 24
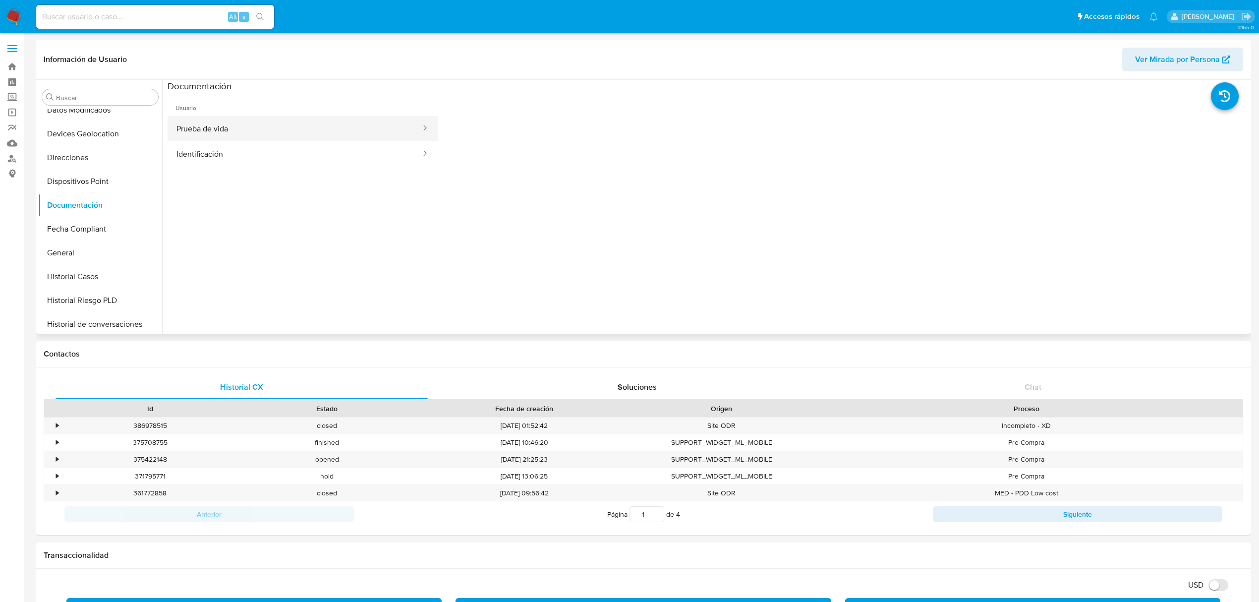
click at [285, 134] on button "Prueba de vida" at bounding box center [294, 128] width 254 height 25
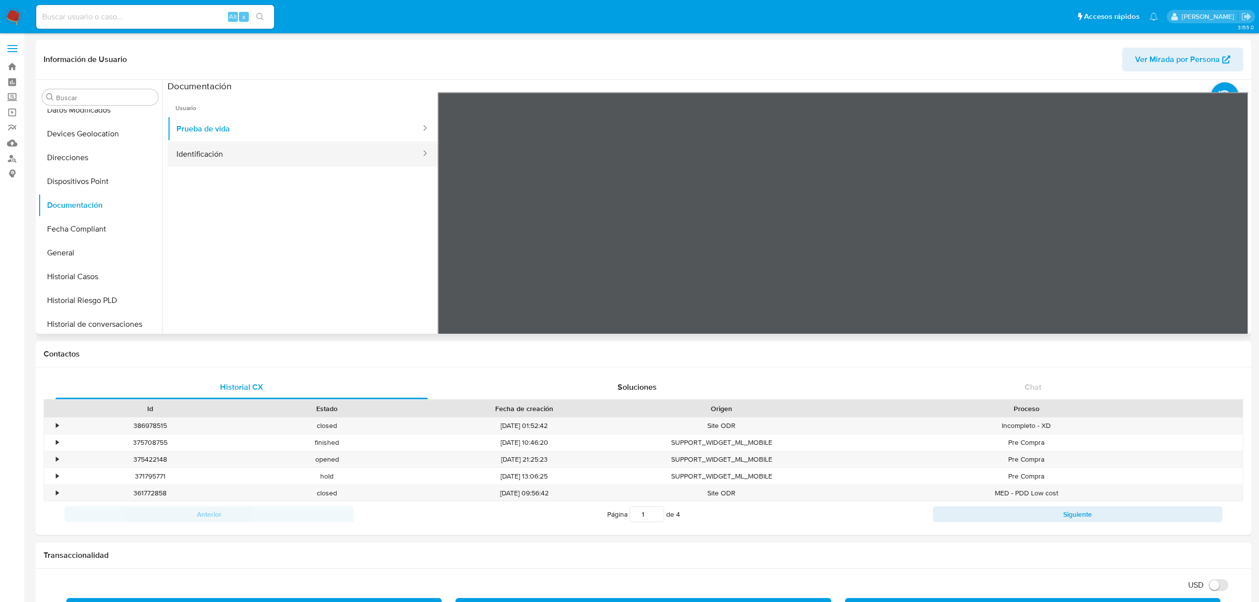
click at [288, 153] on button "Identificación" at bounding box center [294, 153] width 254 height 25
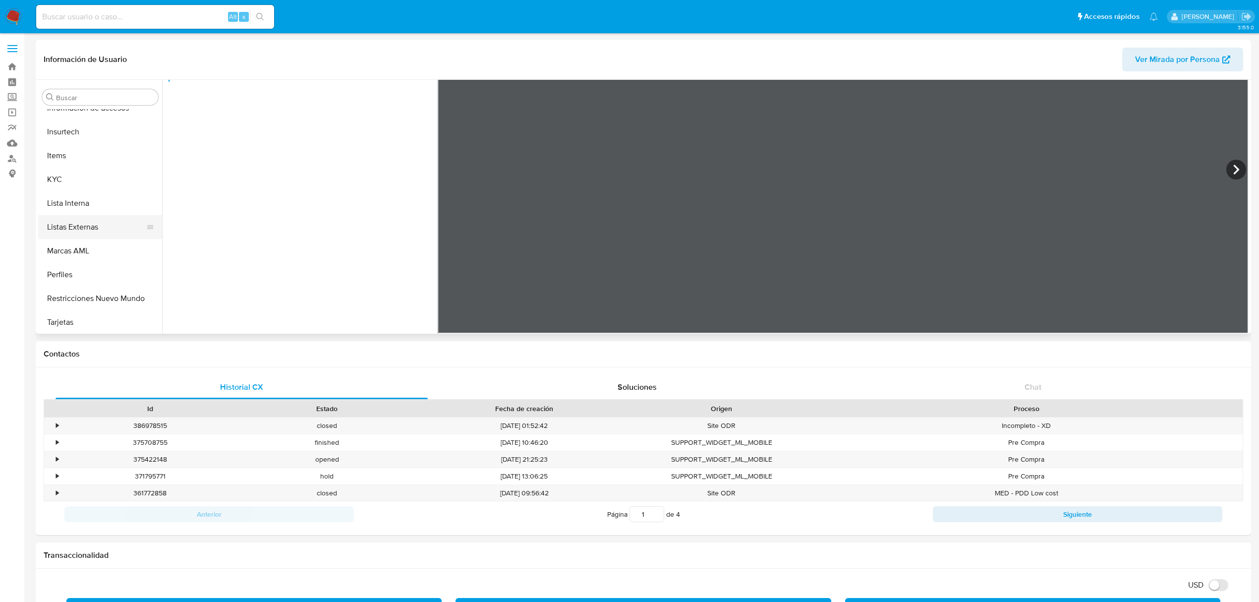
scroll to position [418, 0]
click at [58, 175] on button "KYC" at bounding box center [96, 178] width 116 height 24
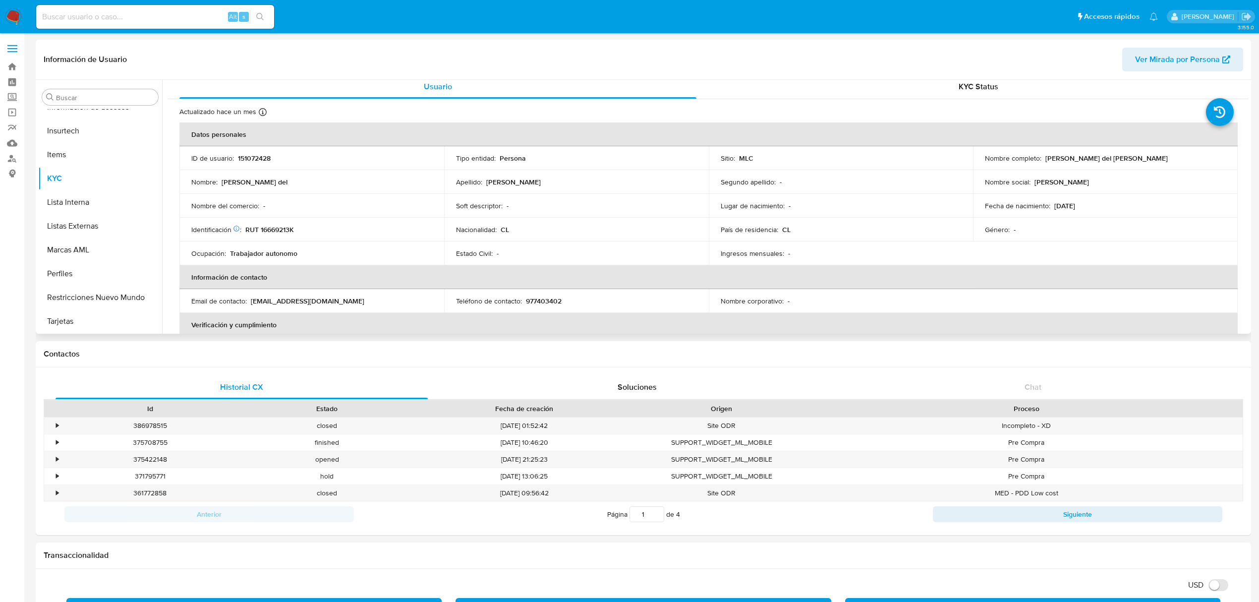
scroll to position [0, 0]
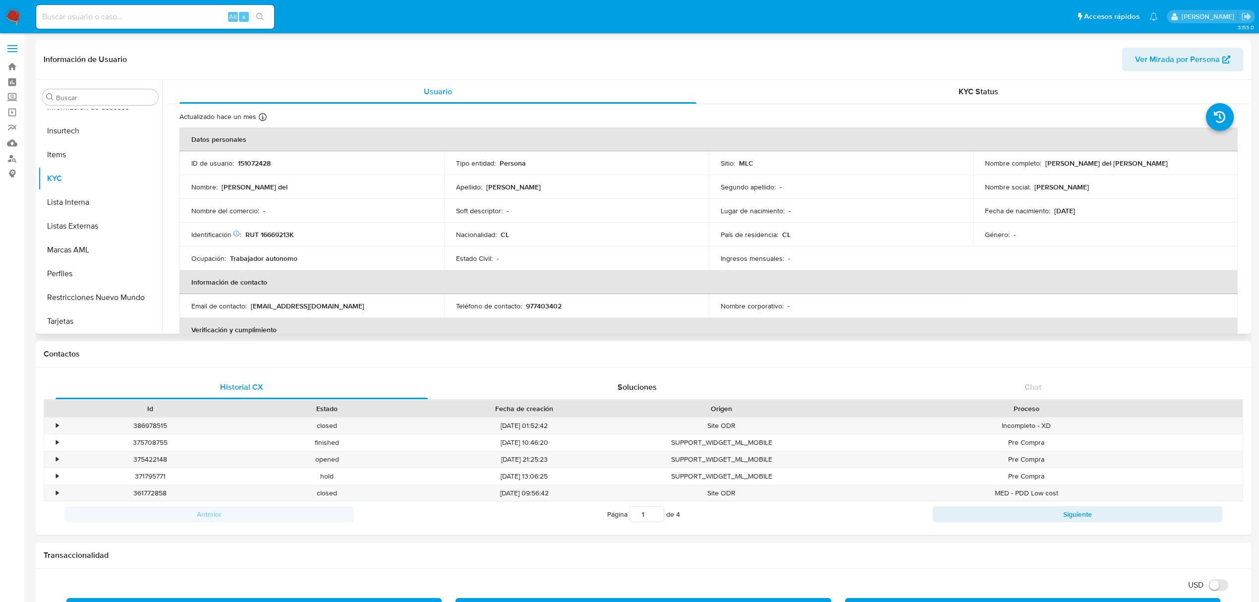
click at [278, 234] on p "RUT 16669213K" at bounding box center [269, 234] width 49 height 9
copy p "16669213K"
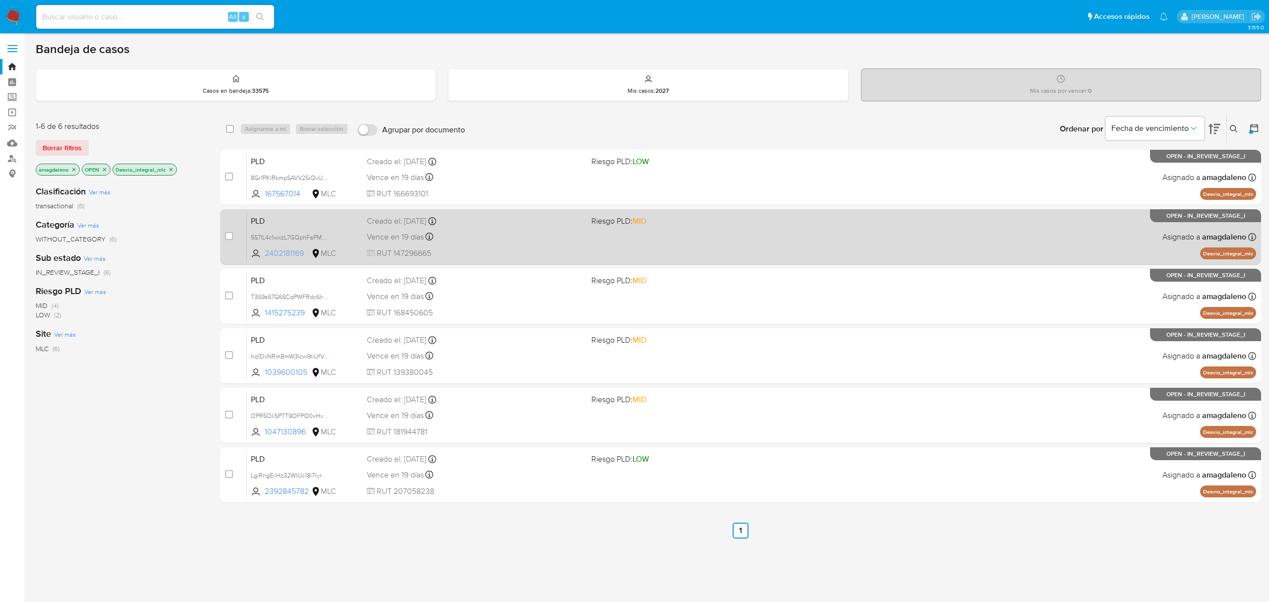
click at [284, 252] on span "2402181169" at bounding box center [287, 253] width 45 height 11
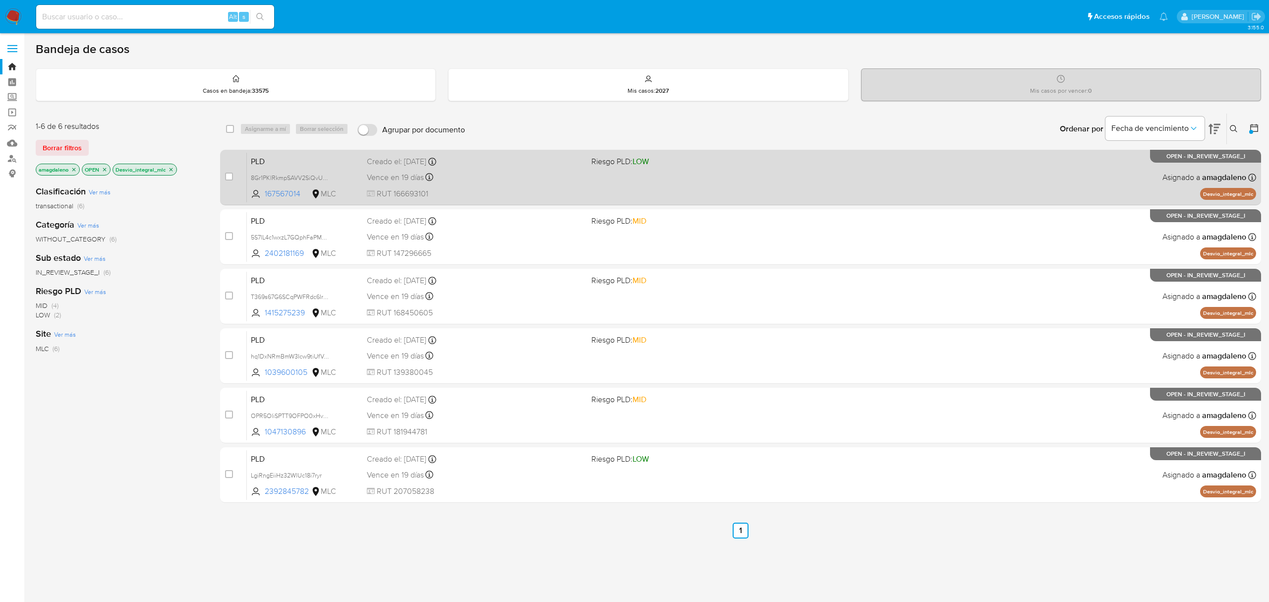
click at [469, 179] on div "Vence en 19 días Vence el 10/09/2025 06:04:14" at bounding box center [475, 176] width 216 height 13
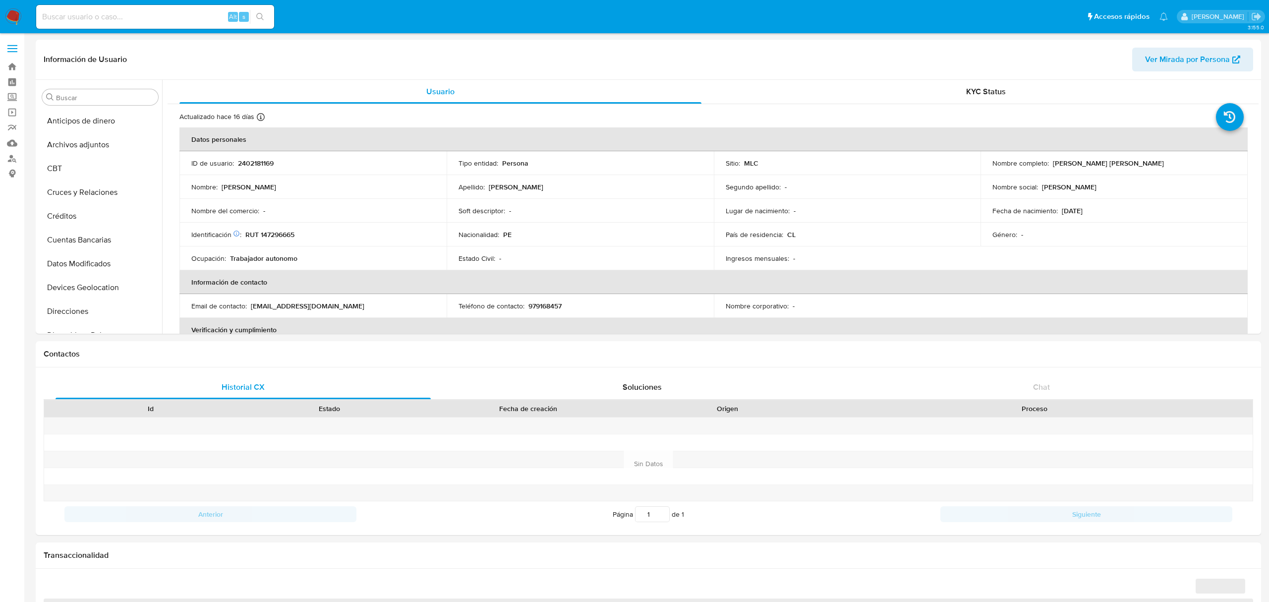
select select "10"
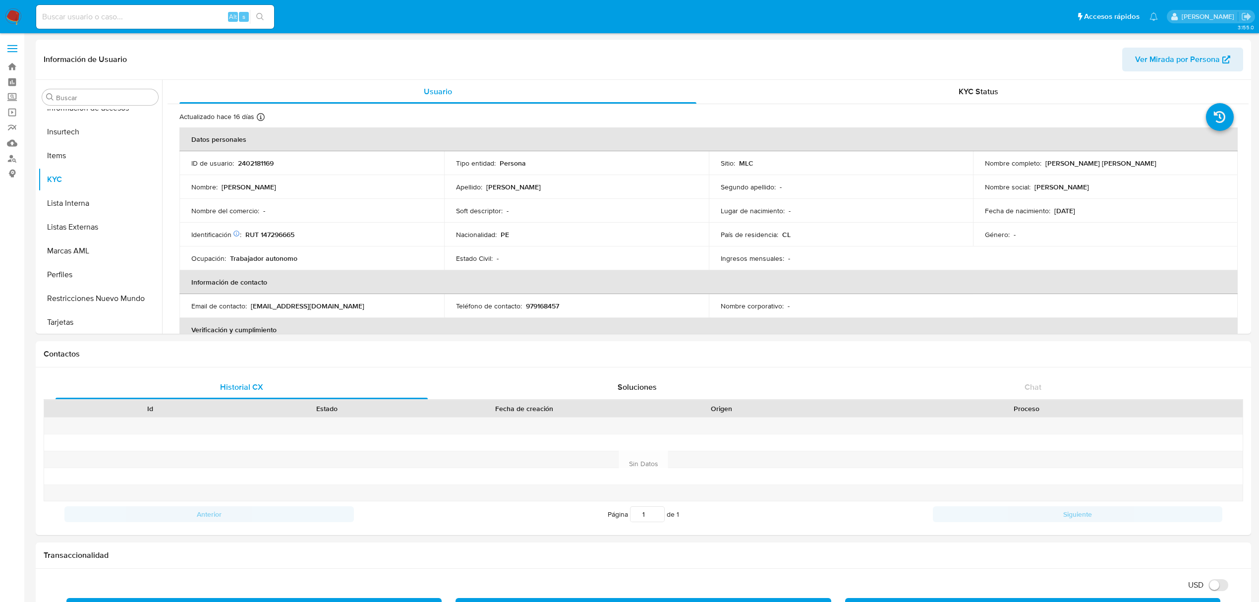
scroll to position [418, 0]
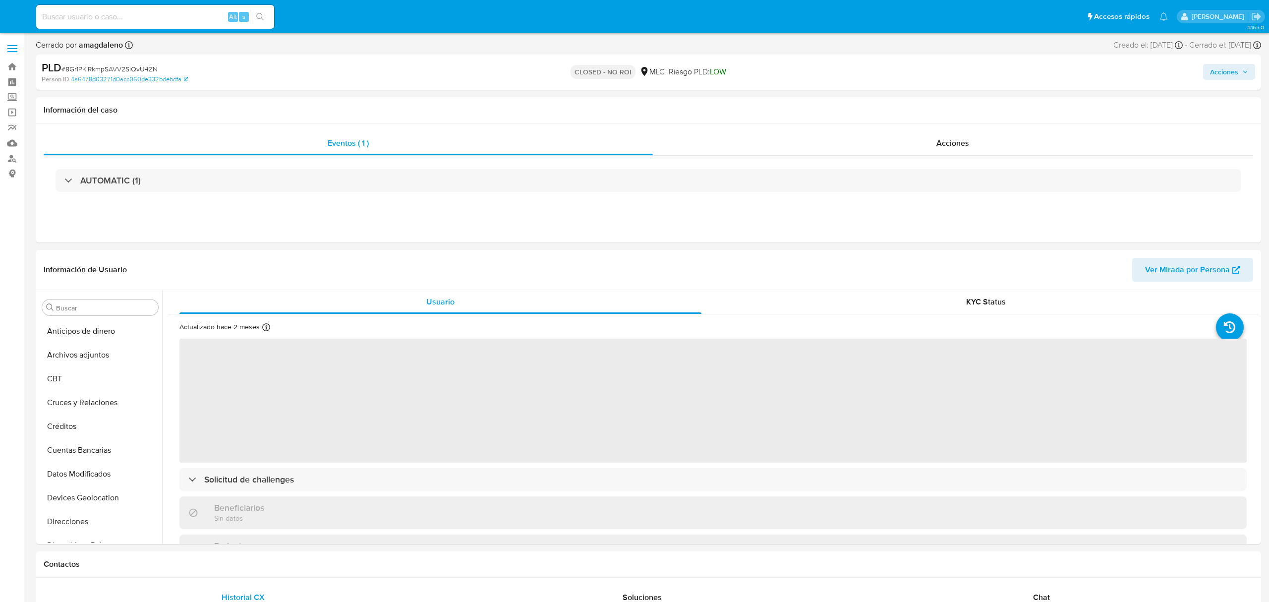
select select "10"
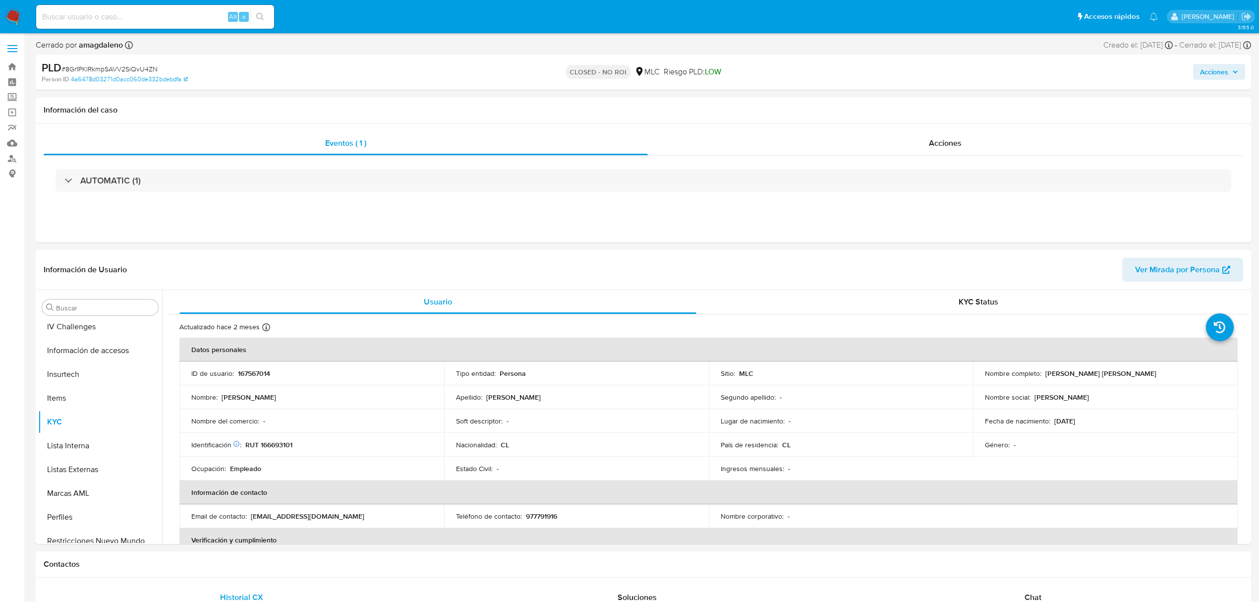
scroll to position [419, 0]
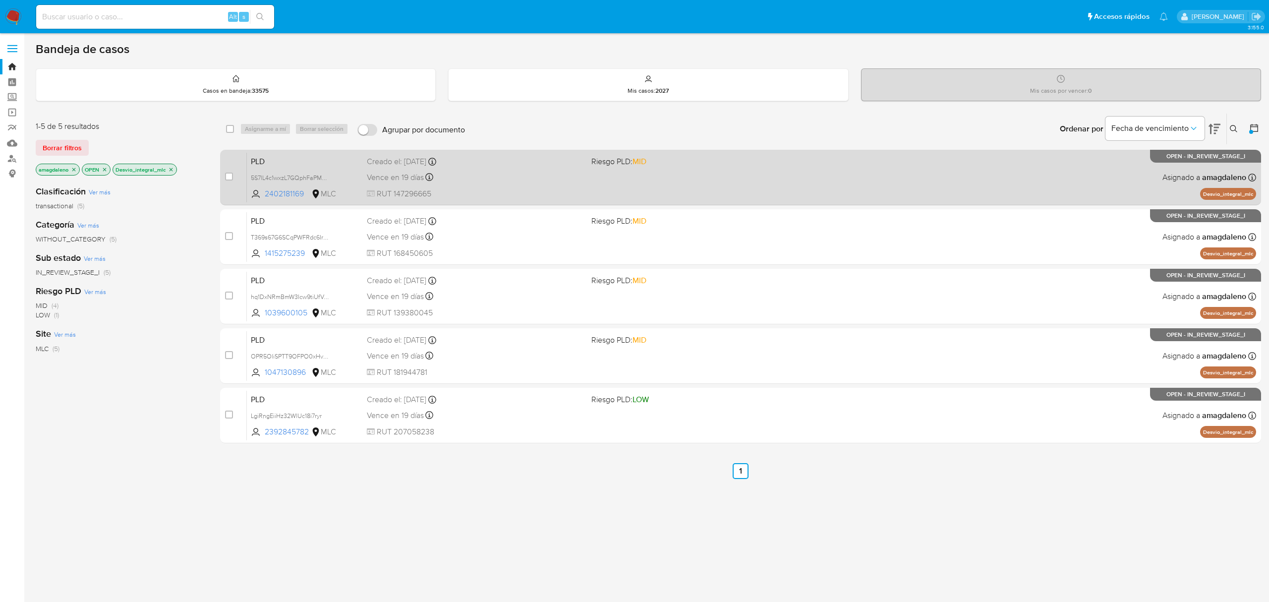
click at [474, 185] on div "PLD 5S7lL4c1wxzL7GQphFaPMVYh 2402181169 MLC Riesgo PLD: MID Creado el: [DATE] C…" at bounding box center [751, 177] width 1009 height 50
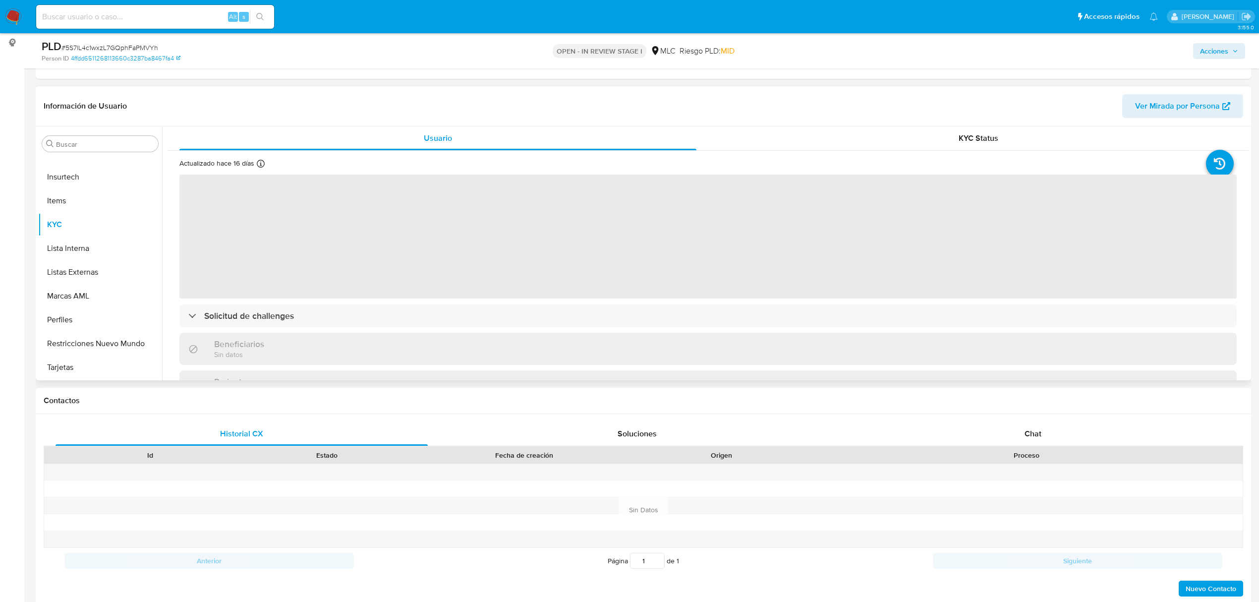
scroll to position [132, 0]
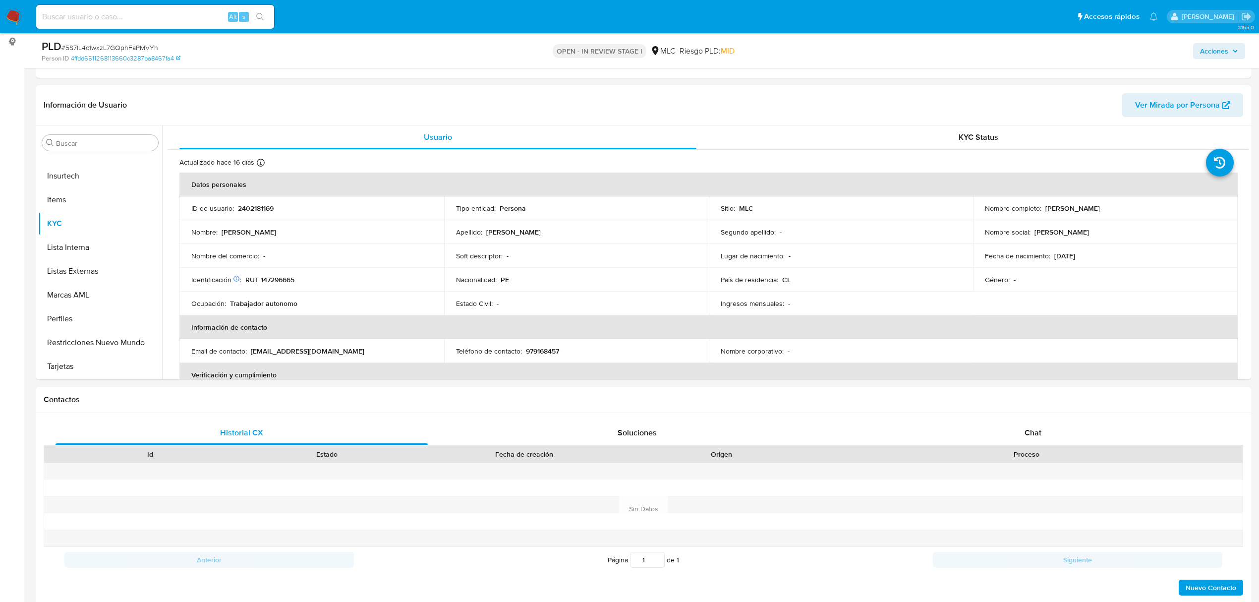
select select "10"
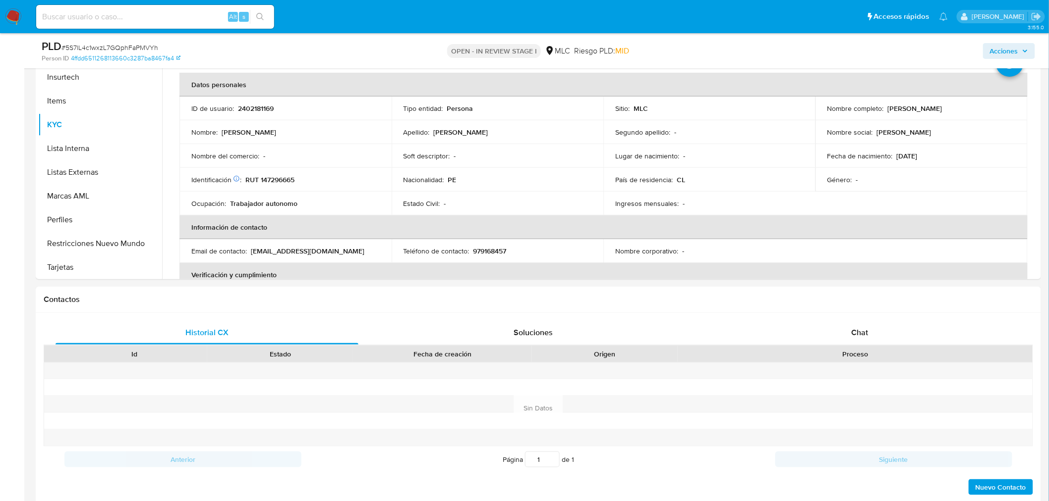
scroll to position [226, 0]
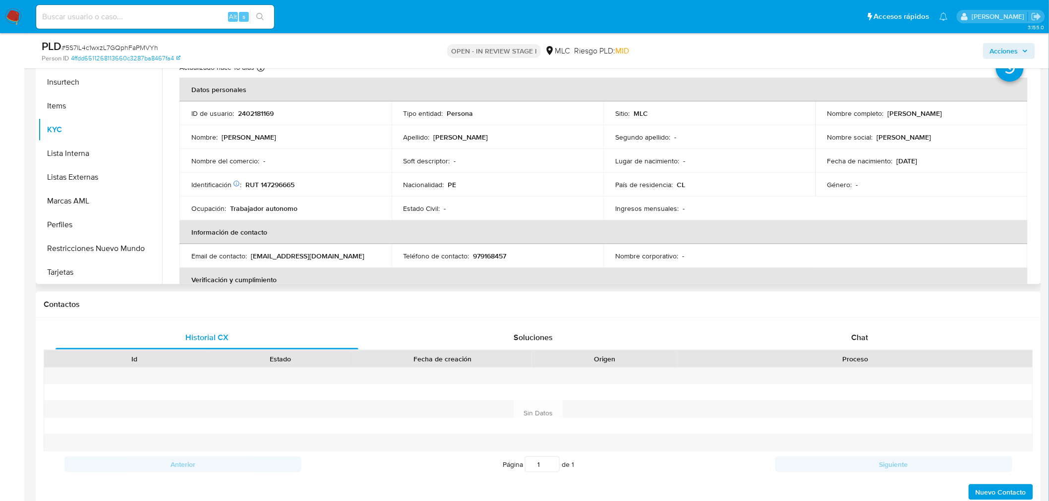
click at [286, 186] on p "RUT 147296665" at bounding box center [269, 184] width 49 height 9
copy p "147296665"
click at [278, 186] on p "RUT 147296665" at bounding box center [269, 184] width 49 height 9
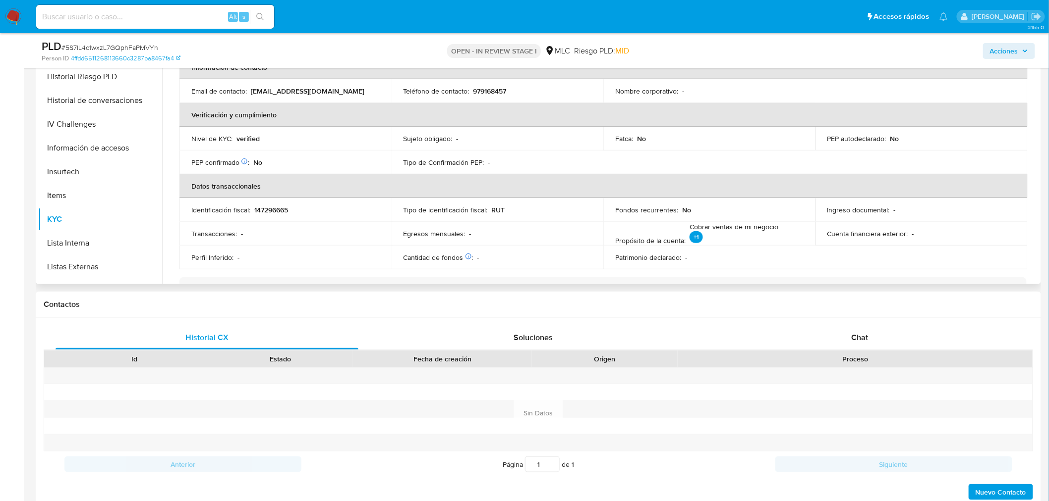
scroll to position [142, 0]
click at [91, 167] on button "Documentación" at bounding box center [96, 168] width 116 height 24
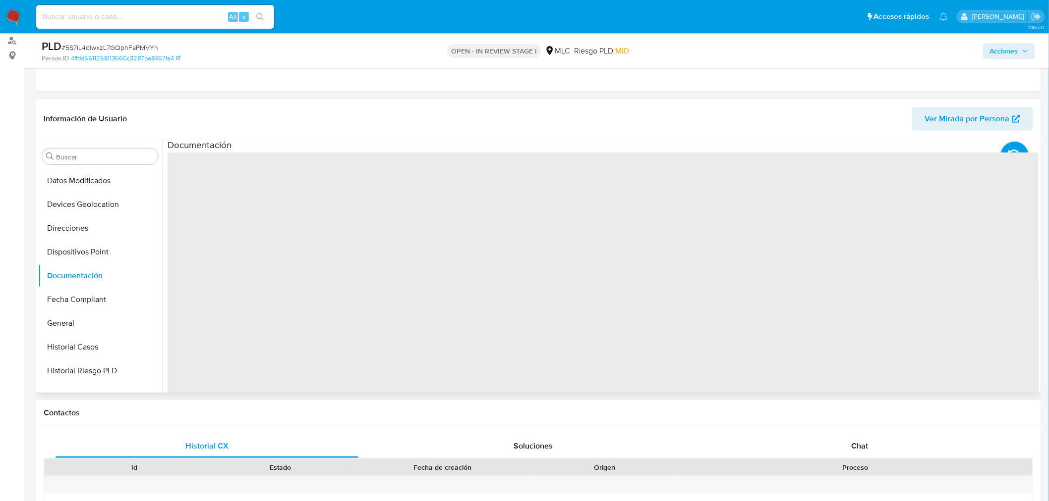
scroll to position [116, 0]
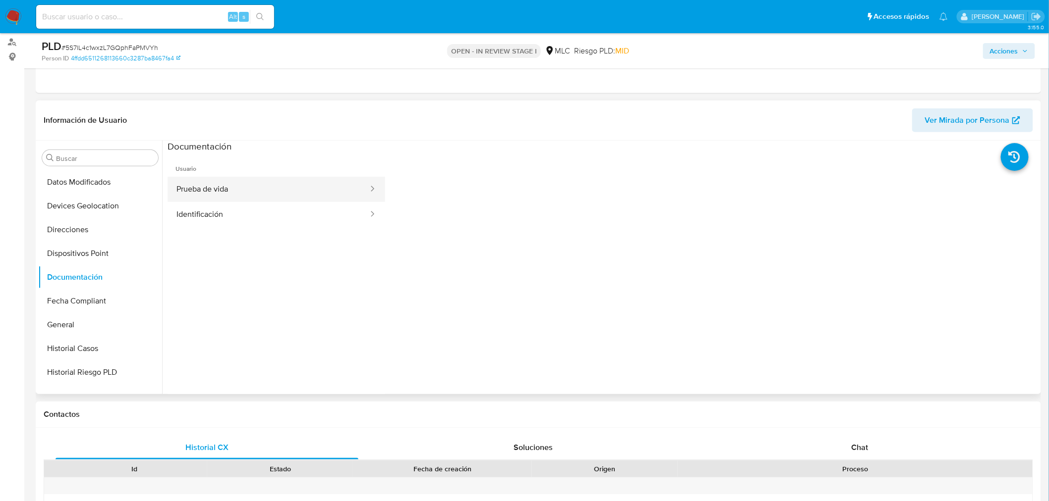
click at [252, 182] on button "Prueba de vida" at bounding box center [268, 189] width 202 height 25
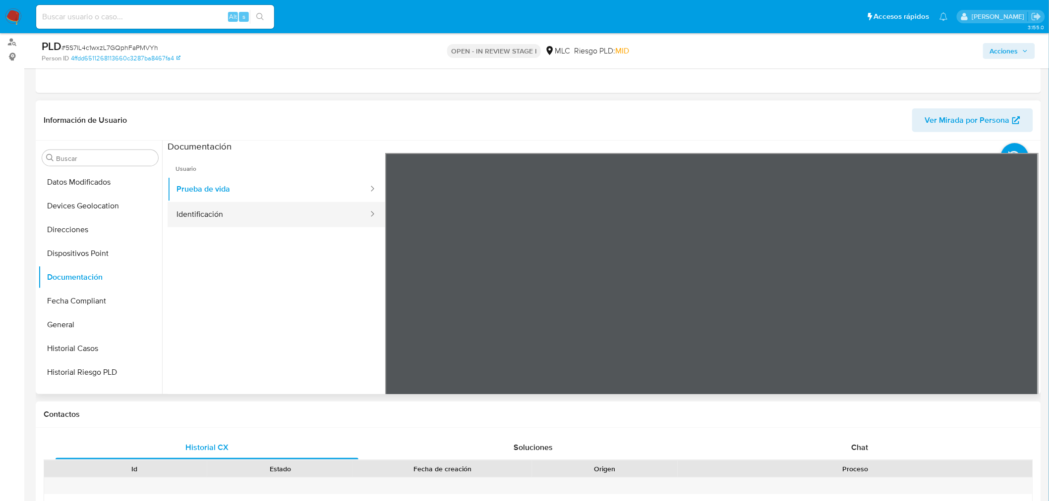
click at [243, 216] on button "Identificación" at bounding box center [268, 214] width 202 height 25
click at [256, 192] on button "Prueba de vida" at bounding box center [268, 189] width 202 height 25
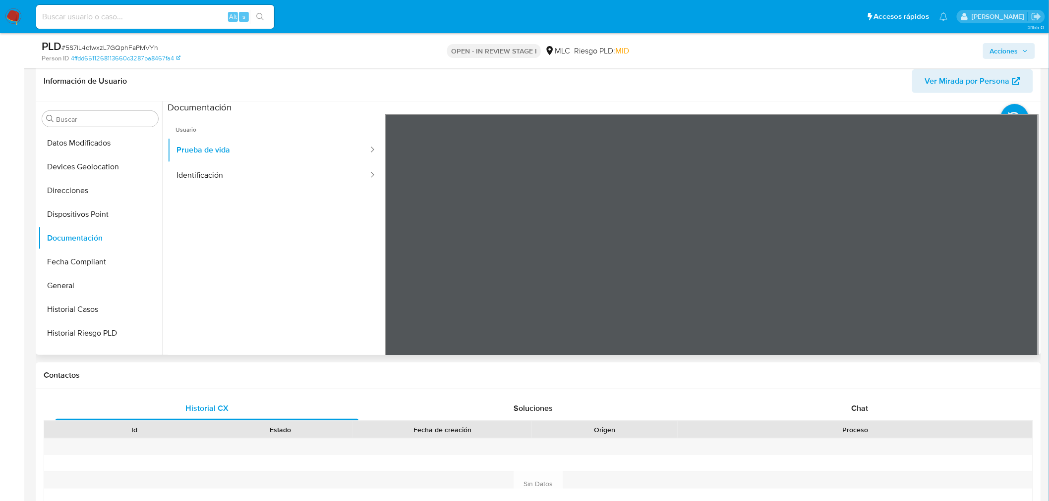
click at [334, 262] on ul "Usuario Prueba de vida Identificación" at bounding box center [276, 256] width 218 height 285
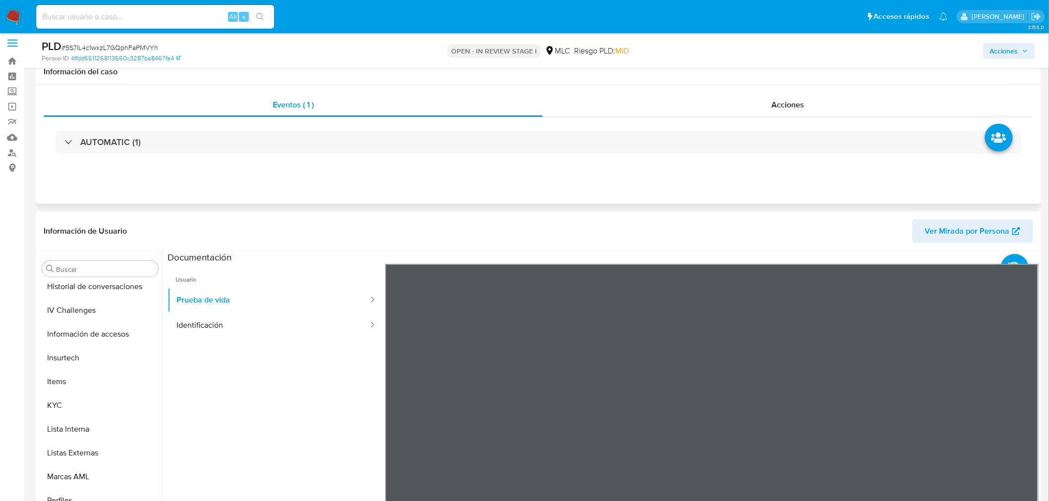
scroll to position [0, 0]
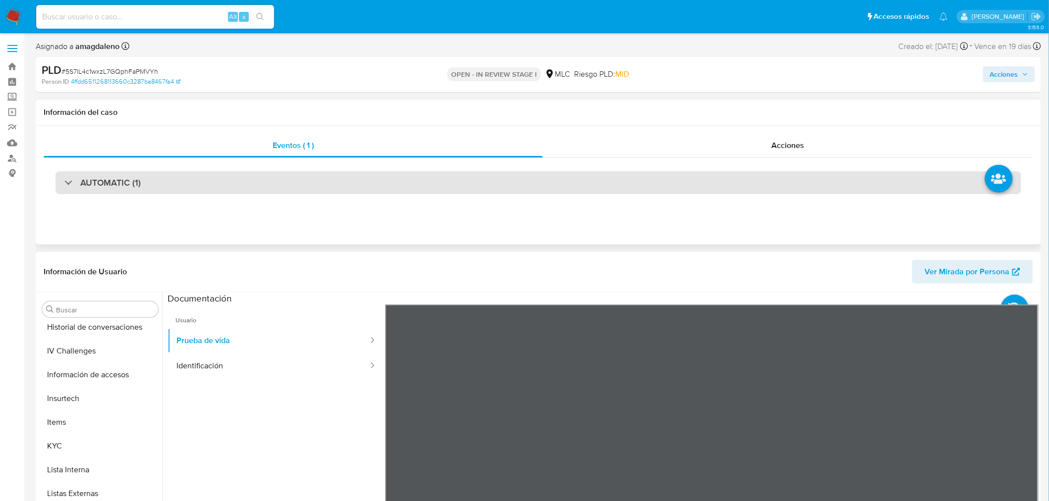
click at [494, 177] on div "AUTOMATIC (1)" at bounding box center [537, 182] width 965 height 23
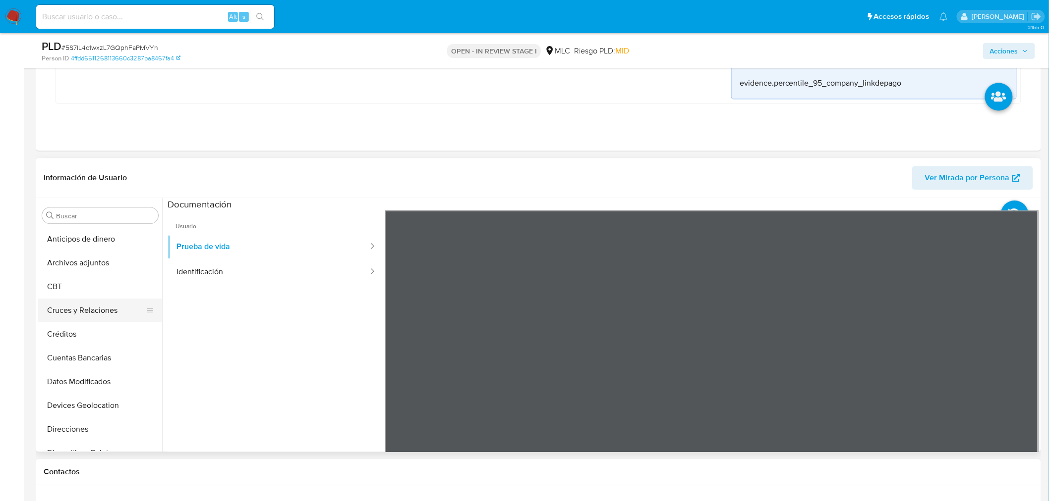
click at [99, 318] on button "Cruces y Relaciones" at bounding box center [96, 311] width 116 height 24
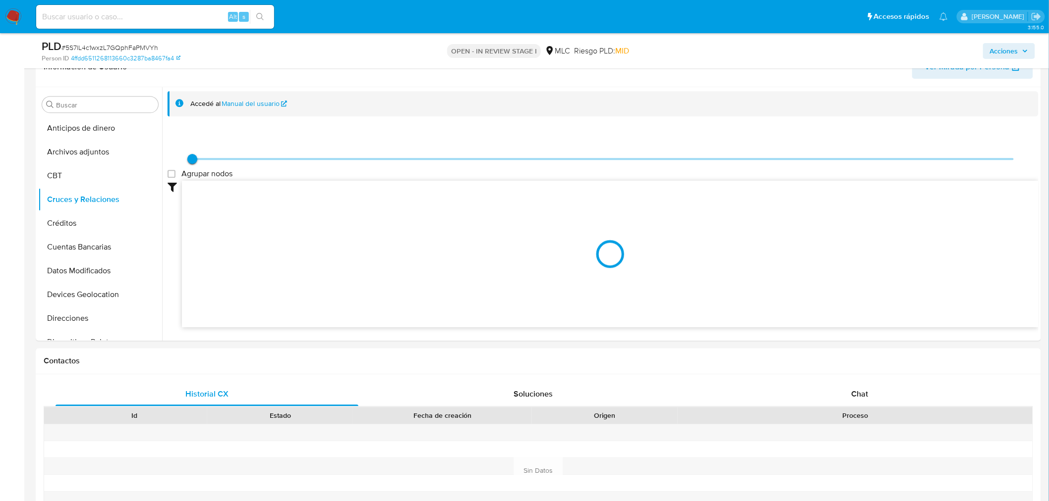
scroll to position [963, 0]
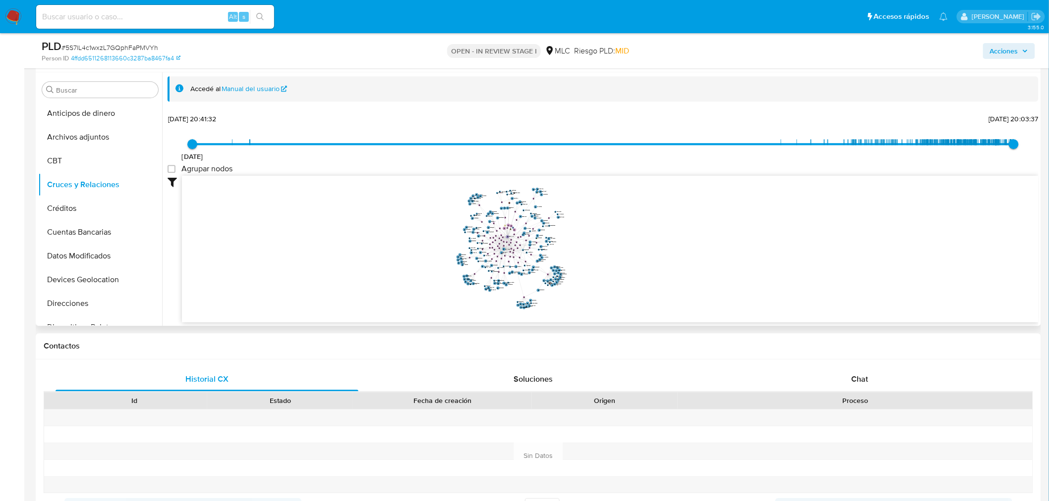
drag, startPoint x: 646, startPoint y: 234, endPoint x: 649, endPoint y: 245, distance: 11.4
click at [649, 245] on icon "user-2402181169  2402181169 phone-d83da724c14fe3620bb8b99f828e33df  person-4f…" at bounding box center [610, 248] width 856 height 144
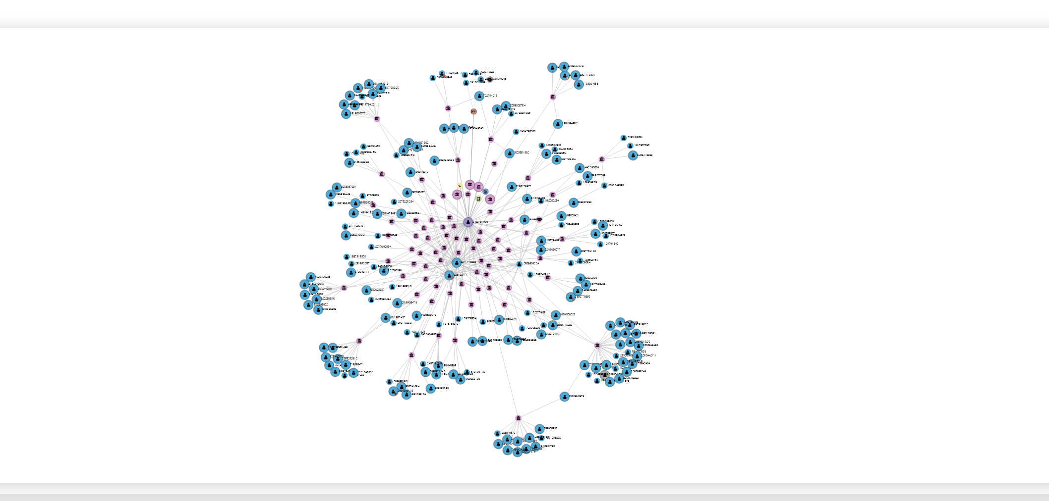
click at [605, 257] on icon "user-2402181169  2402181169 phone-d83da724c14fe3620bb8b99f828e33df  person-4f…" at bounding box center [610, 248] width 856 height 144
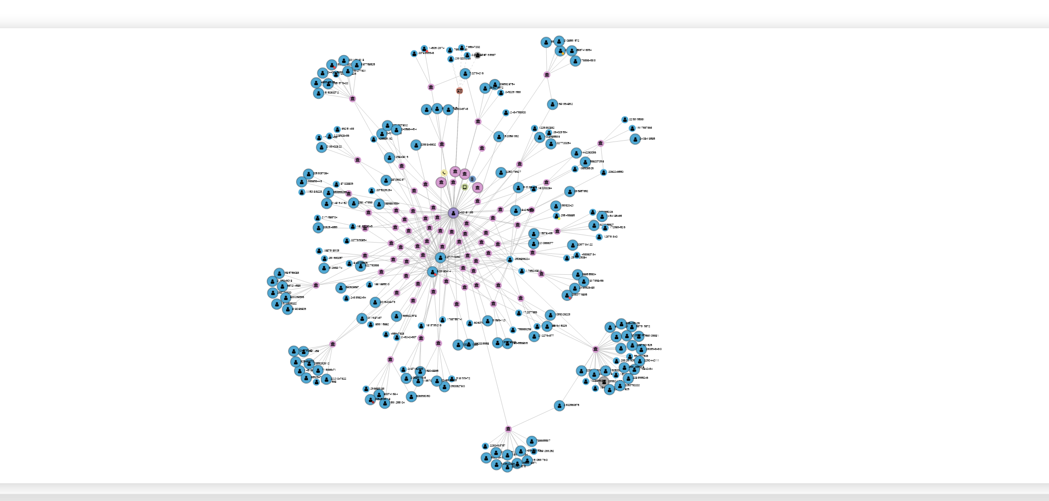
click at [602, 255] on icon "user-2402181169  2402181169 phone-d83da724c14fe3620bb8b99f828e33df  person-4f…" at bounding box center [610, 248] width 856 height 144
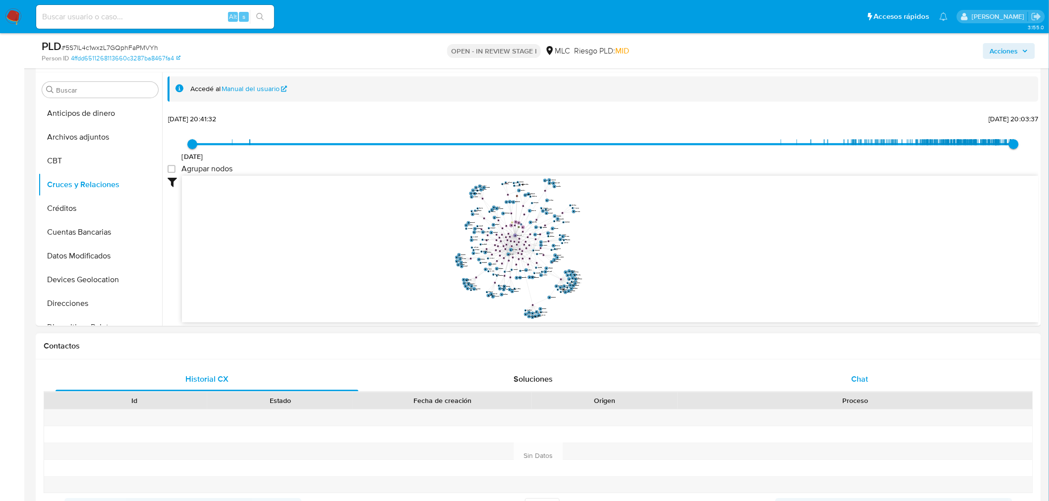
click at [849, 376] on div "Chat" at bounding box center [859, 380] width 303 height 24
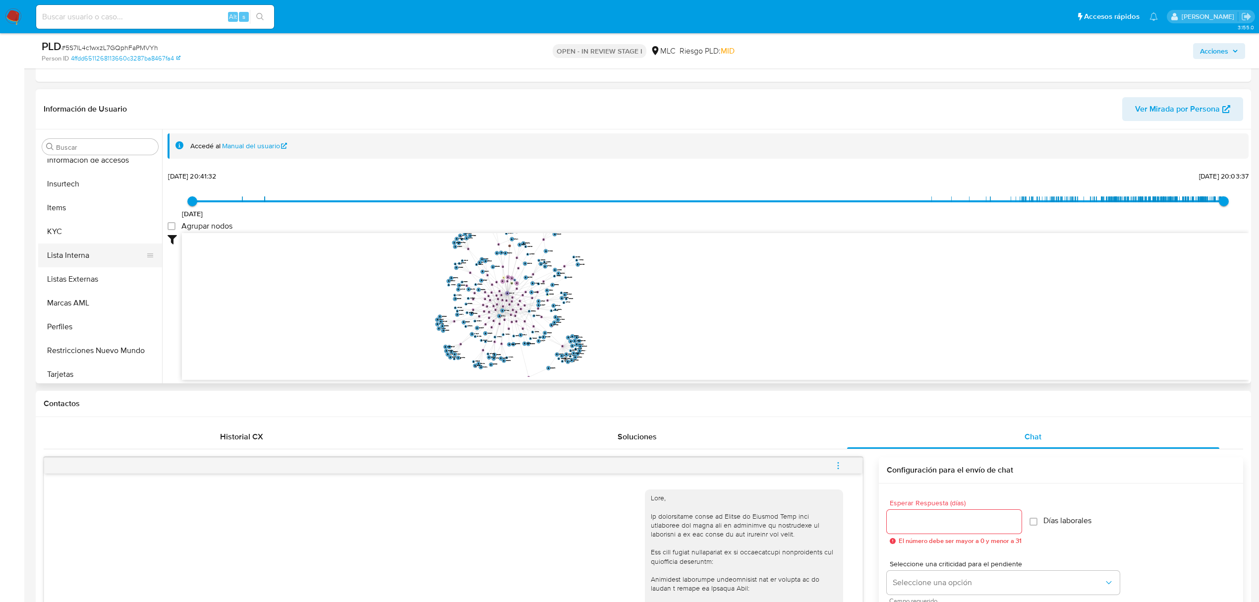
scroll to position [419, 0]
click at [85, 224] on button "KYC" at bounding box center [96, 228] width 116 height 24
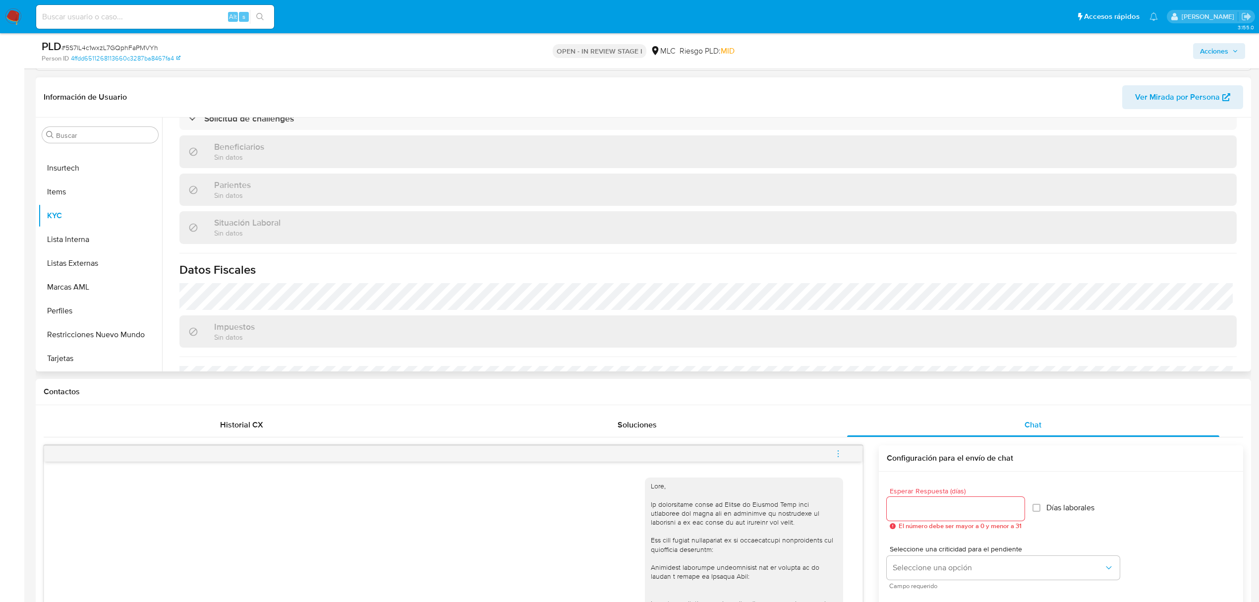
scroll to position [537, 0]
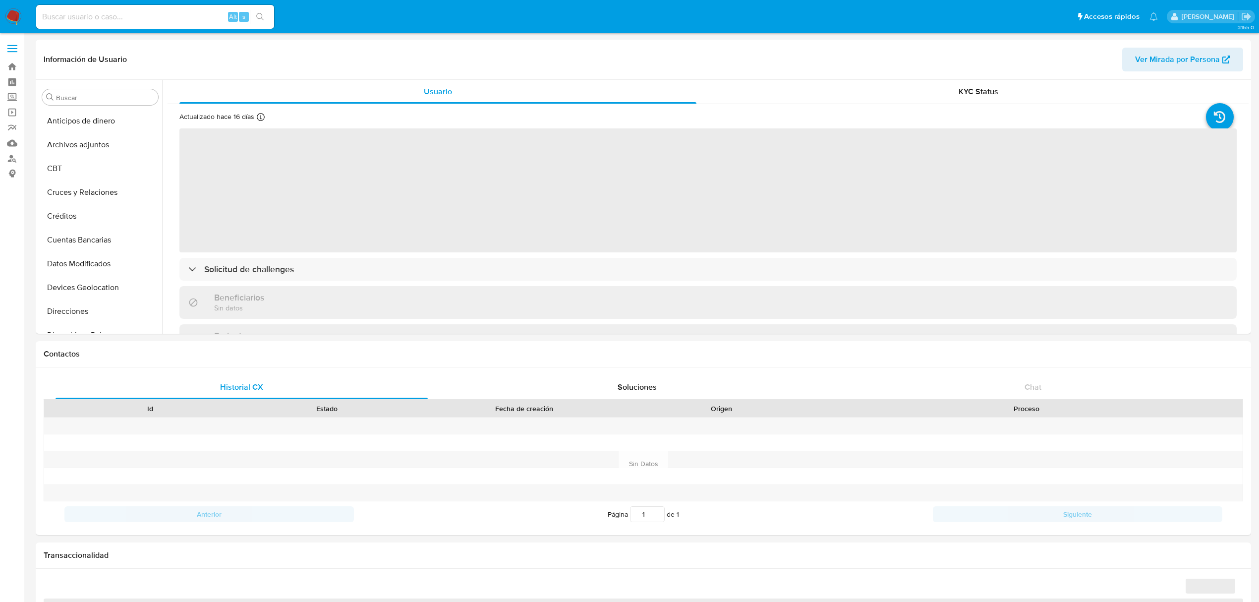
select select "10"
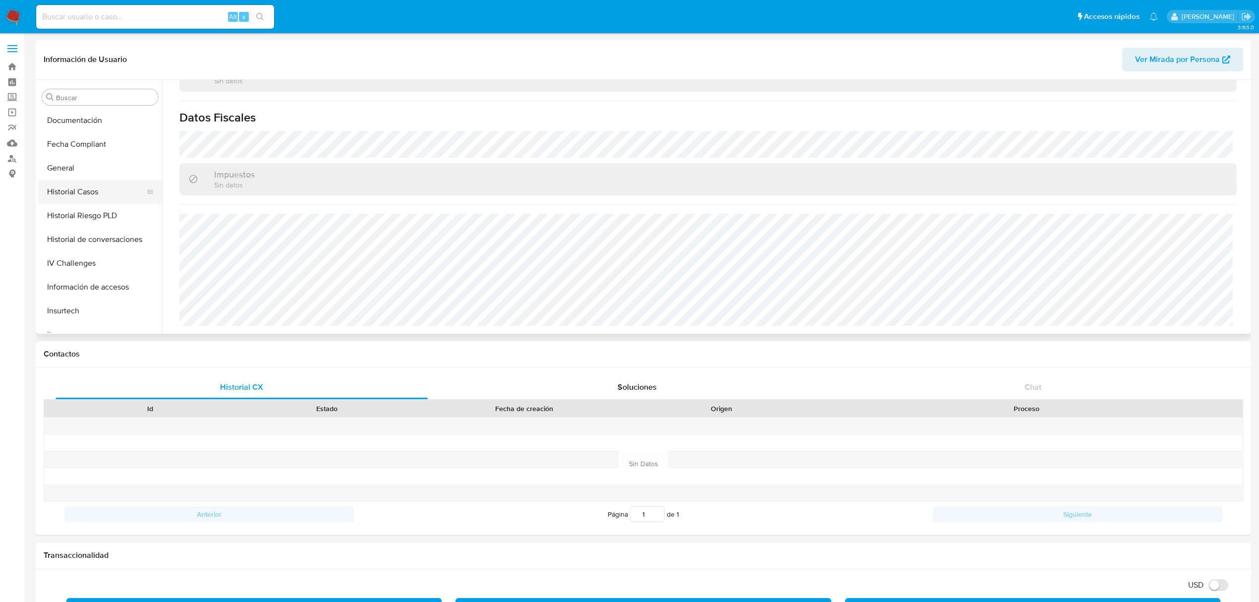
scroll to position [220, 0]
click at [92, 219] on button "Historial Casos" at bounding box center [96, 210] width 116 height 24
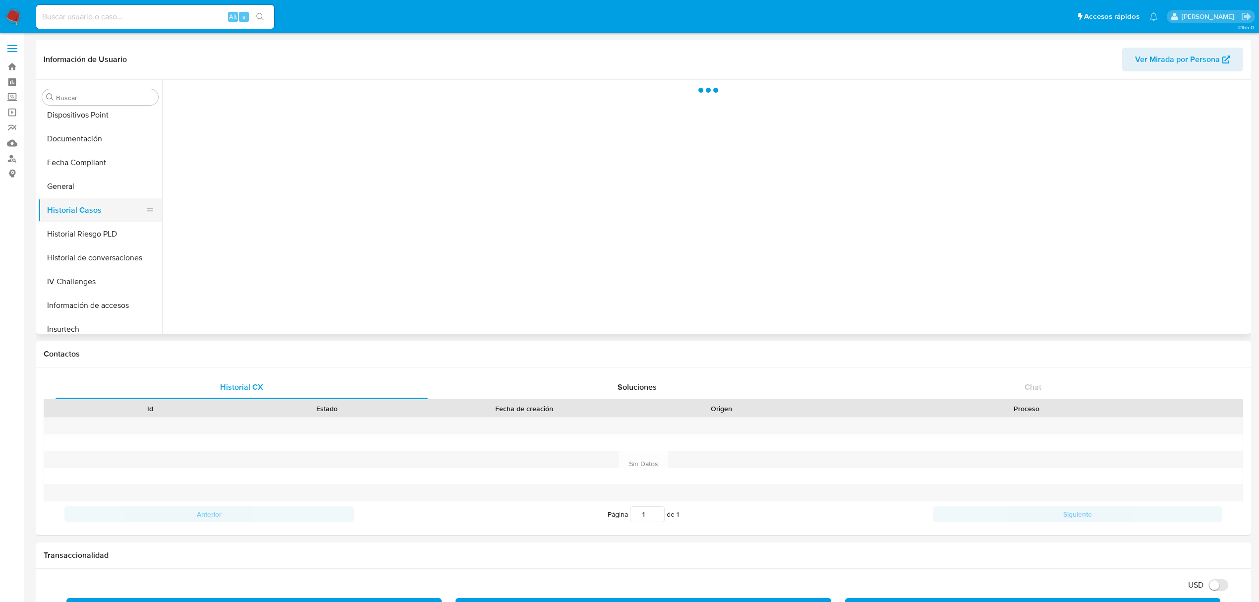
scroll to position [0, 0]
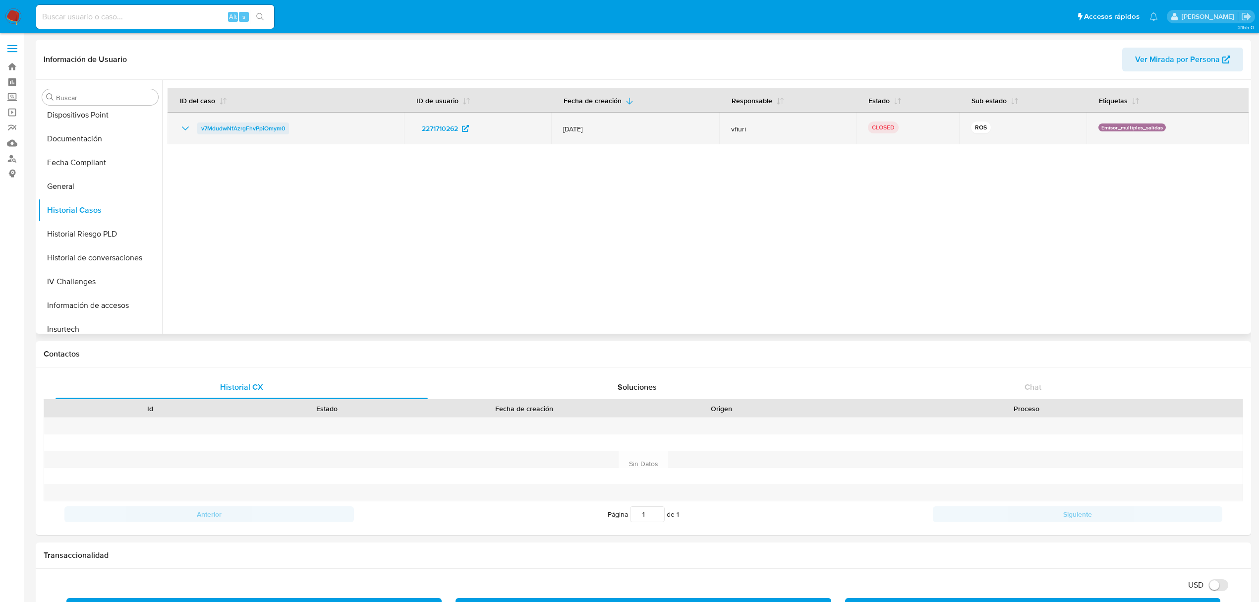
click at [252, 129] on span "v7MdudwNfAzrgFhvPpiOmym0" at bounding box center [243, 128] width 84 height 12
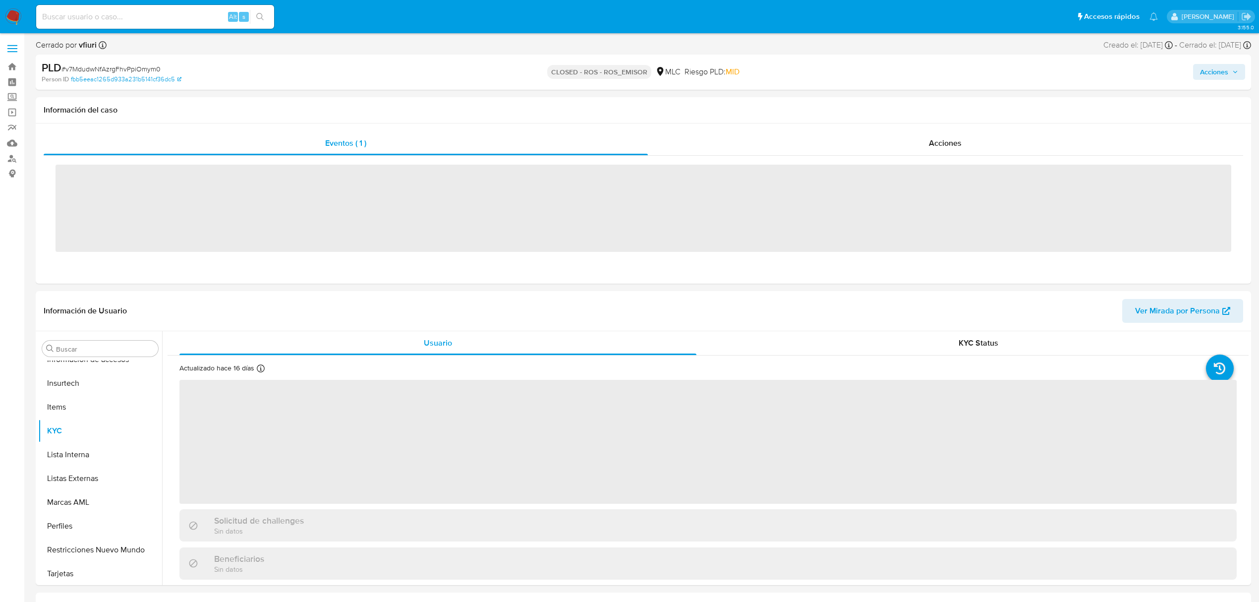
scroll to position [419, 0]
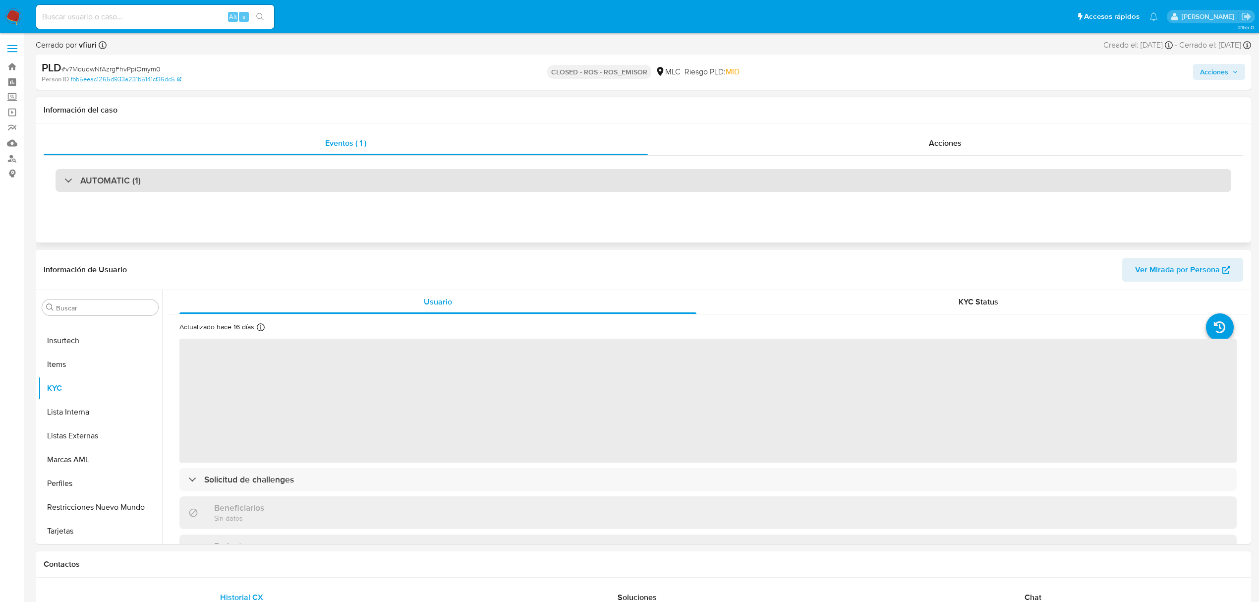
click at [242, 191] on div "AUTOMATIC (1)" at bounding box center [642, 180] width 1175 height 23
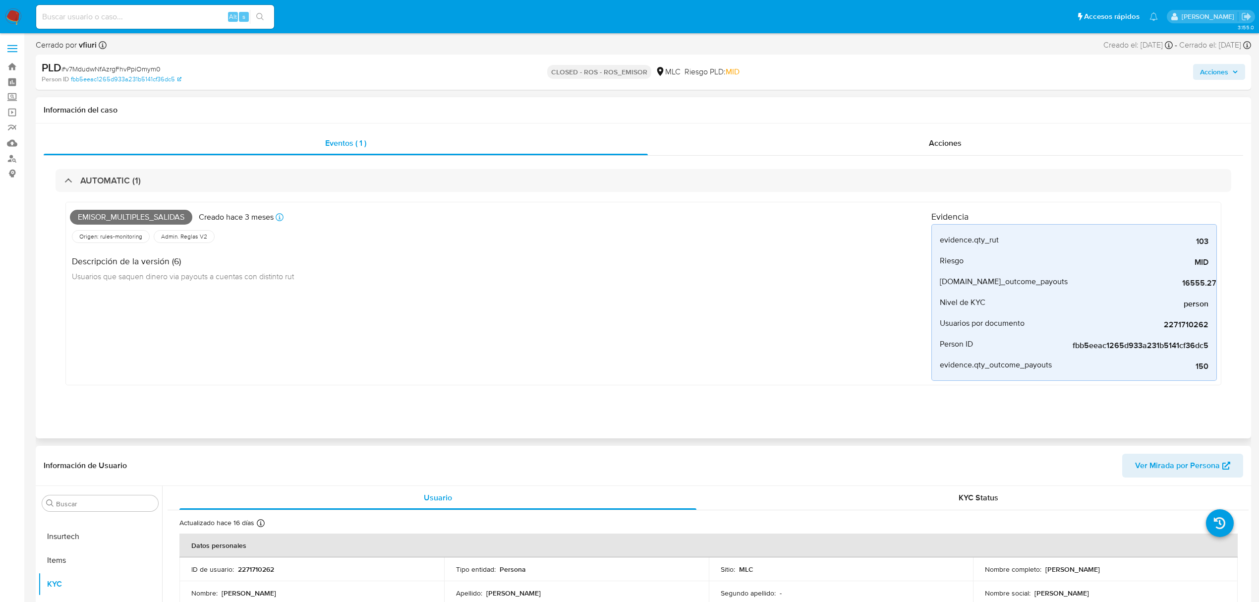
select select "10"
click at [847, 146] on div "Acciones" at bounding box center [946, 143] width 596 height 24
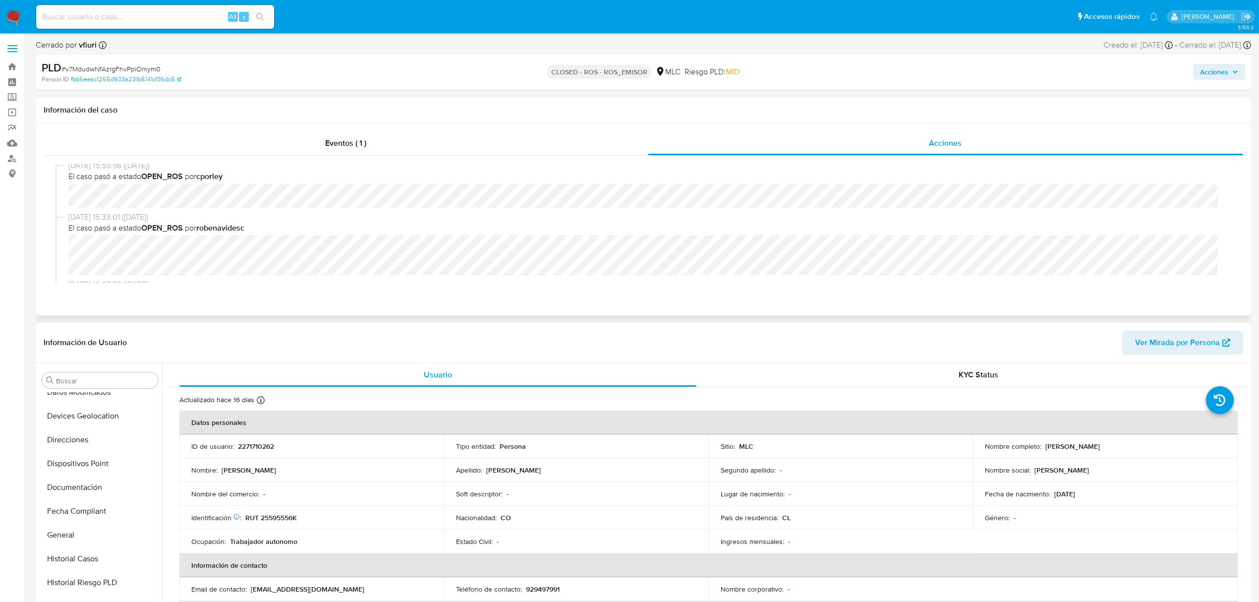
scroll to position [0, 0]
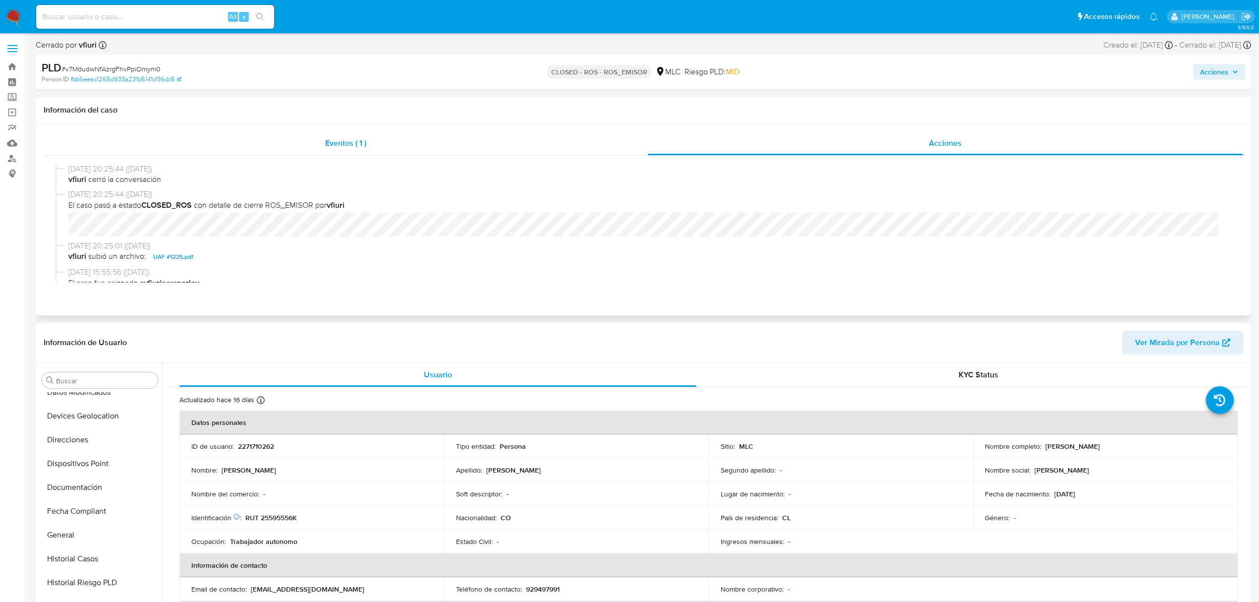
click at [294, 147] on div "Eventos ( 1 )" at bounding box center [346, 143] width 604 height 24
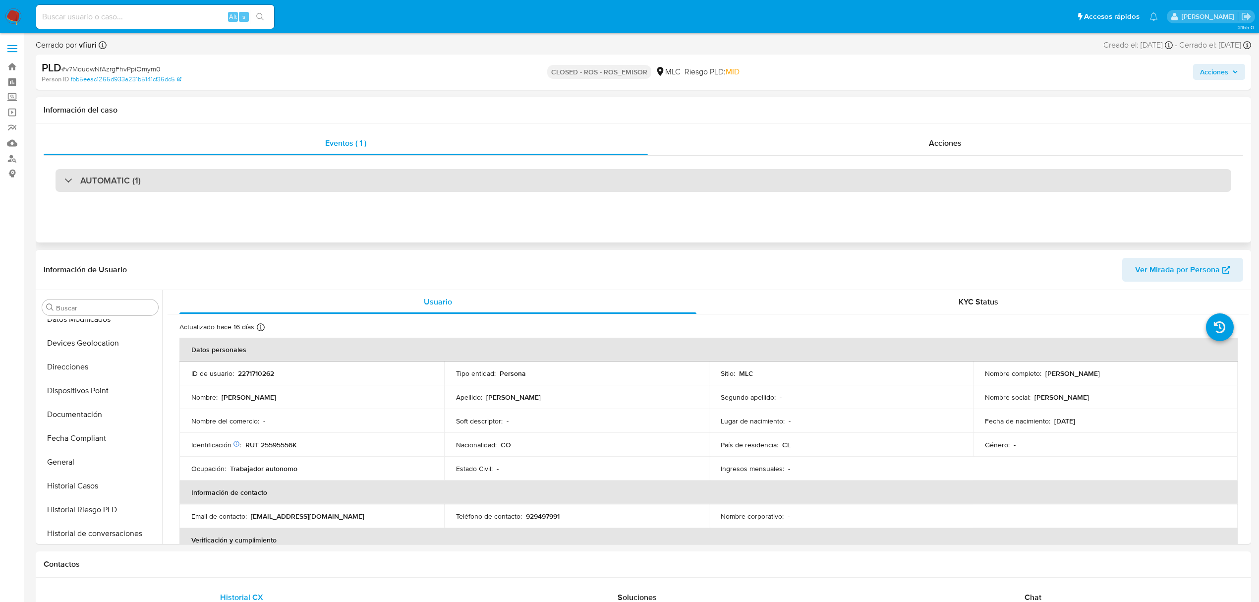
click at [266, 180] on div "AUTOMATIC (1)" at bounding box center [642, 180] width 1175 height 23
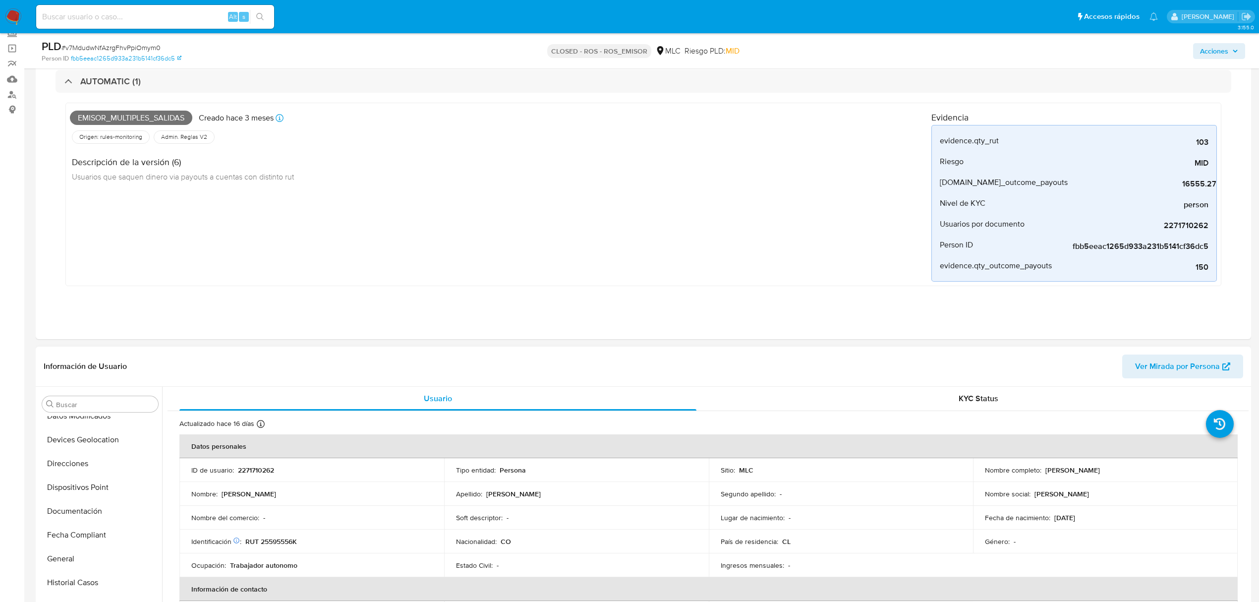
scroll to position [132, 0]
